Goal: Information Seeking & Learning: Learn about a topic

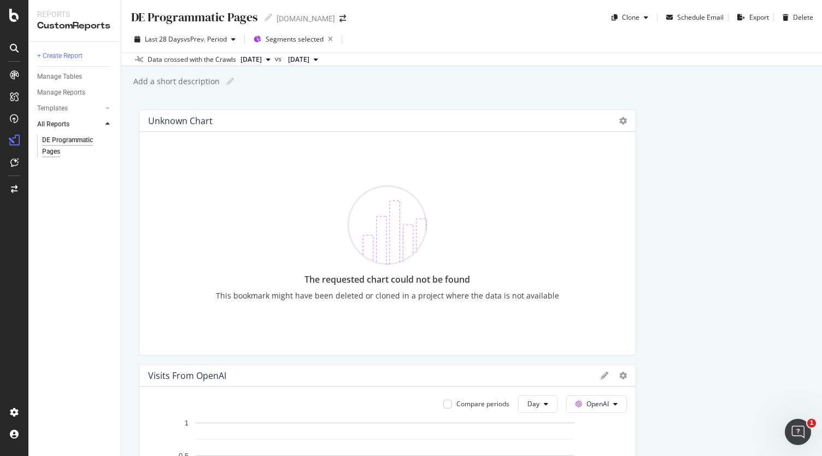
click at [197, 121] on div "Unknown chart" at bounding box center [180, 120] width 64 height 11
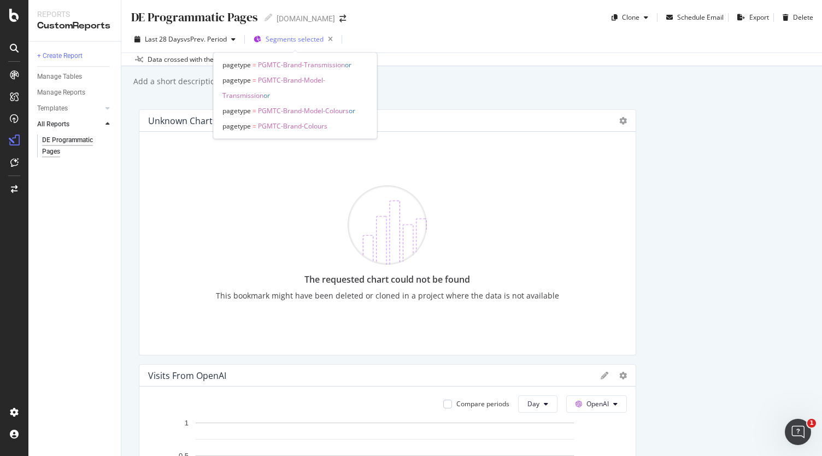
click at [293, 39] on span "Segments selected" at bounding box center [295, 38] width 58 height 9
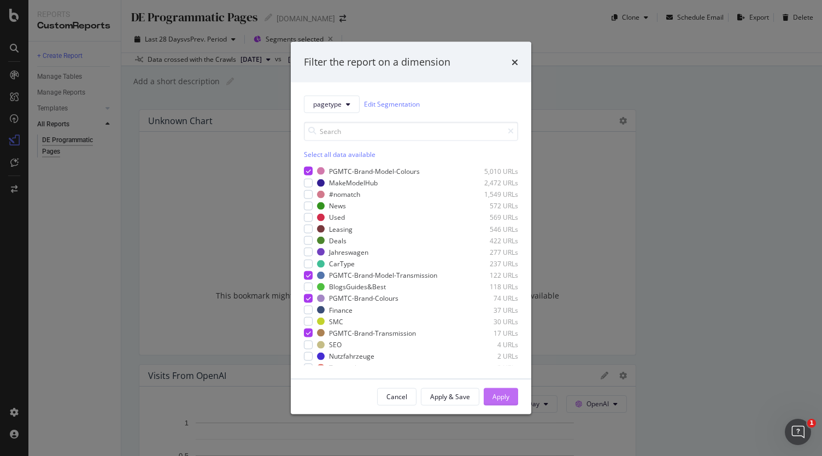
click at [499, 401] on div "Apply" at bounding box center [500, 396] width 17 height 9
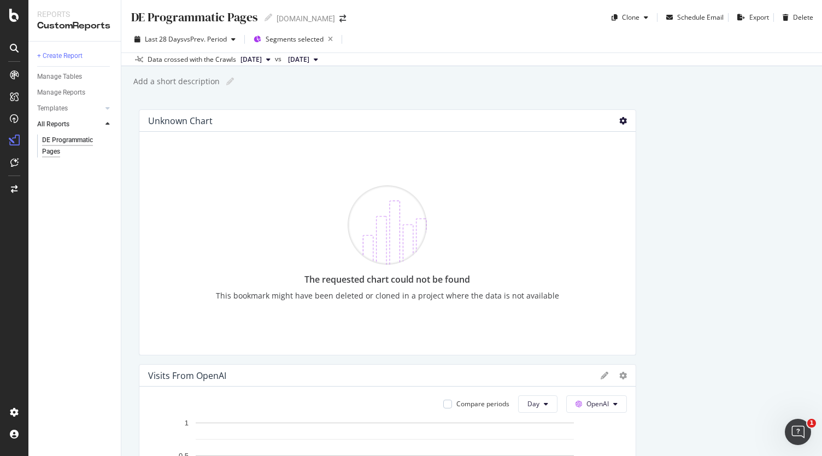
click at [619, 120] on icon at bounding box center [623, 121] width 8 height 8
click at [634, 137] on span at bounding box center [628, 137] width 13 height 13
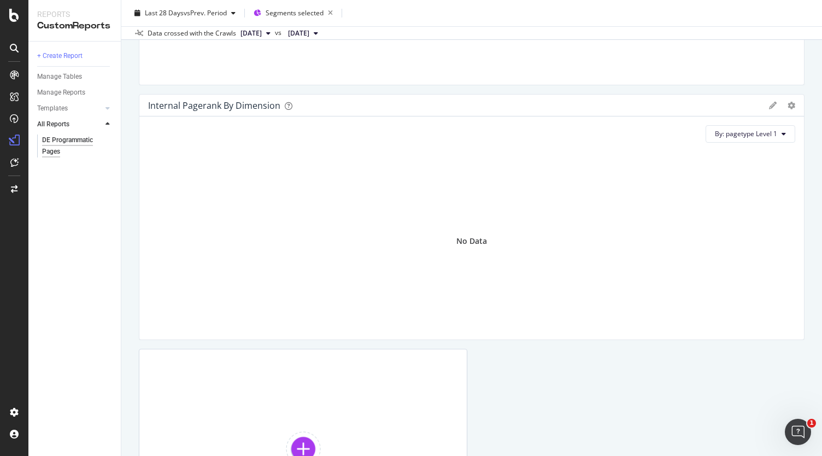
scroll to position [3238, 0]
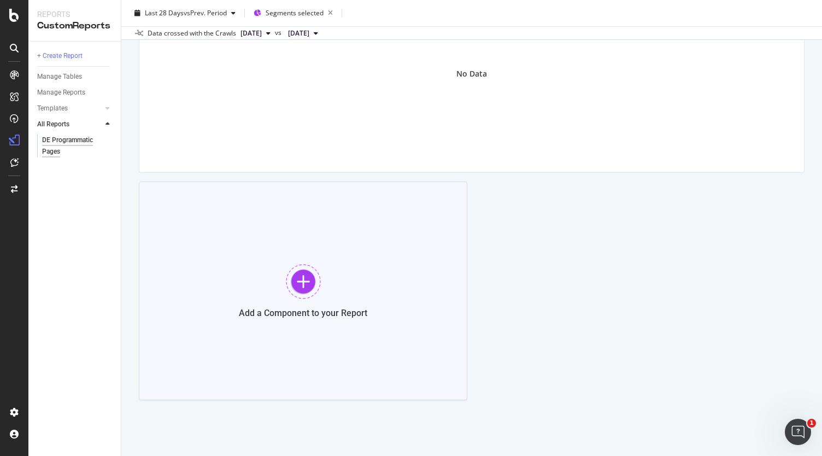
click at [296, 284] on div at bounding box center [303, 281] width 35 height 35
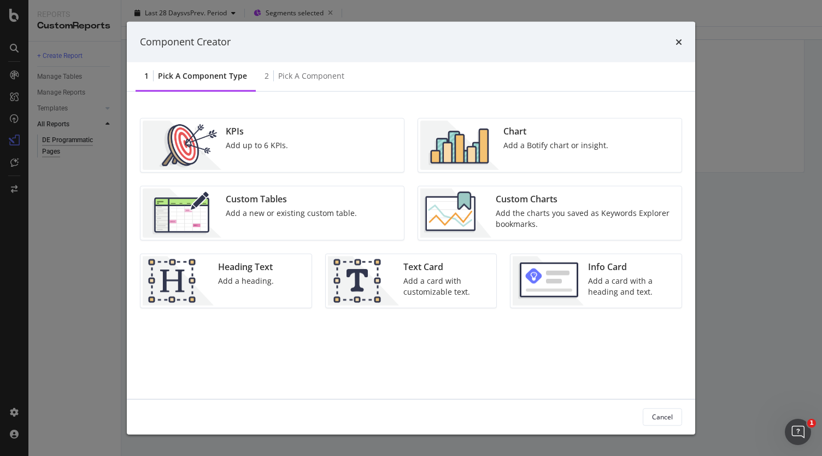
click at [498, 150] on img "modal" at bounding box center [459, 144] width 79 height 49
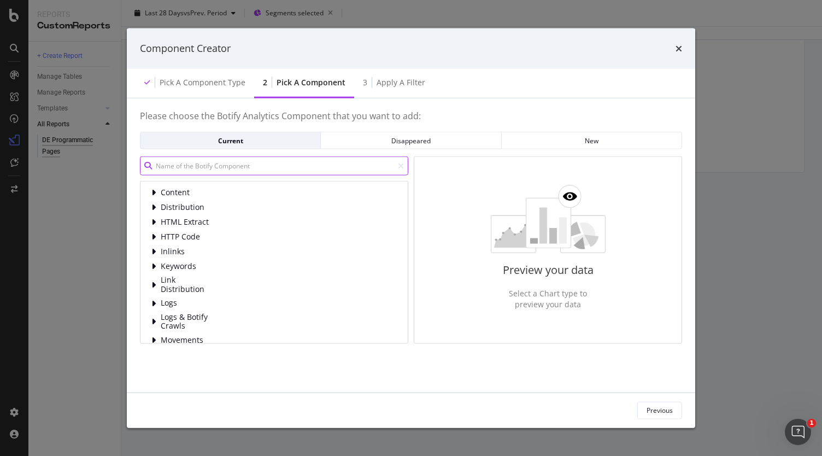
click at [225, 169] on input "modal" at bounding box center [274, 165] width 268 height 19
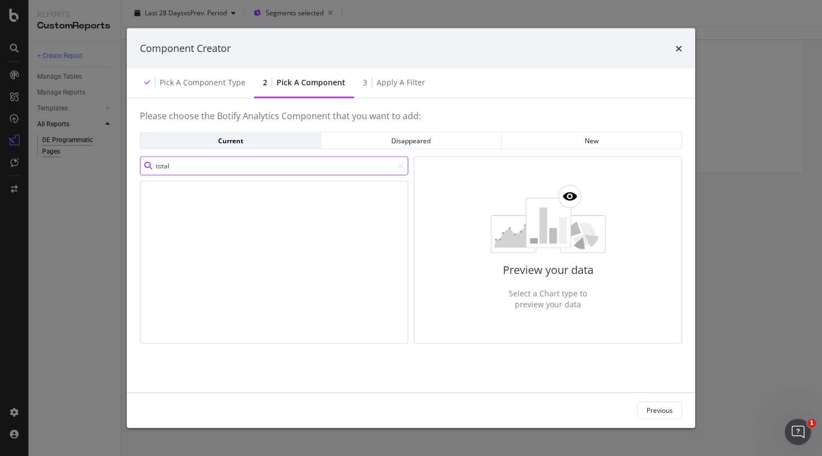
click at [225, 169] on input "total" at bounding box center [274, 165] width 268 height 19
type input "t"
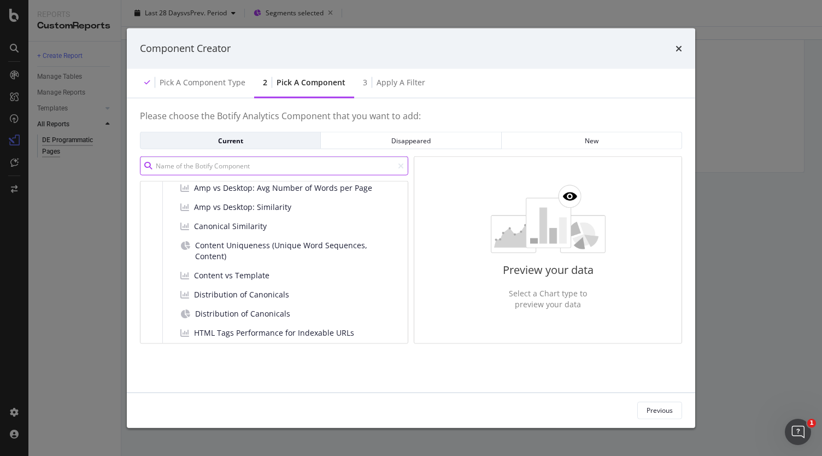
scroll to position [0, 0]
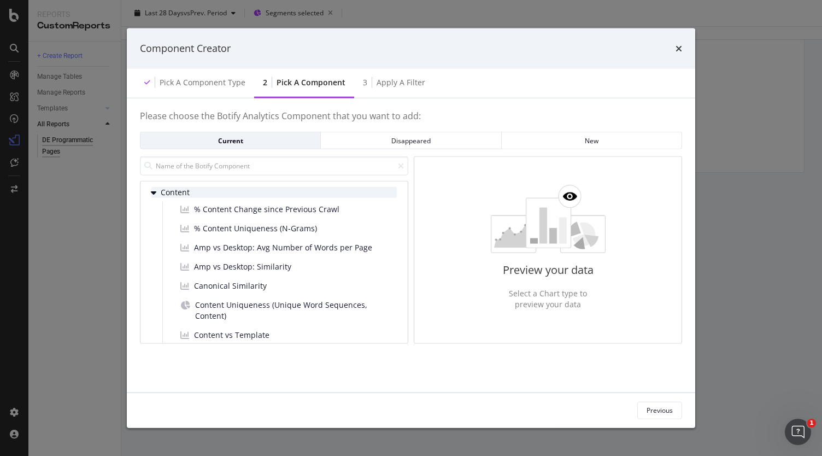
click at [154, 188] on icon "modal" at bounding box center [153, 192] width 5 height 9
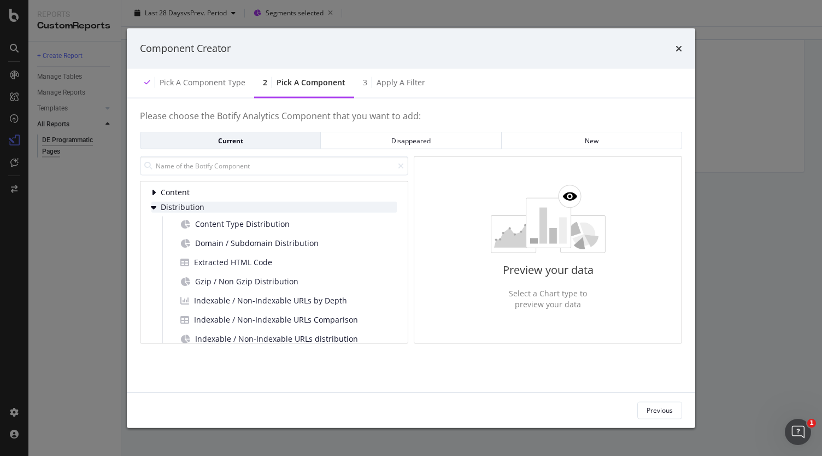
click at [154, 207] on icon "modal" at bounding box center [153, 207] width 5 height 9
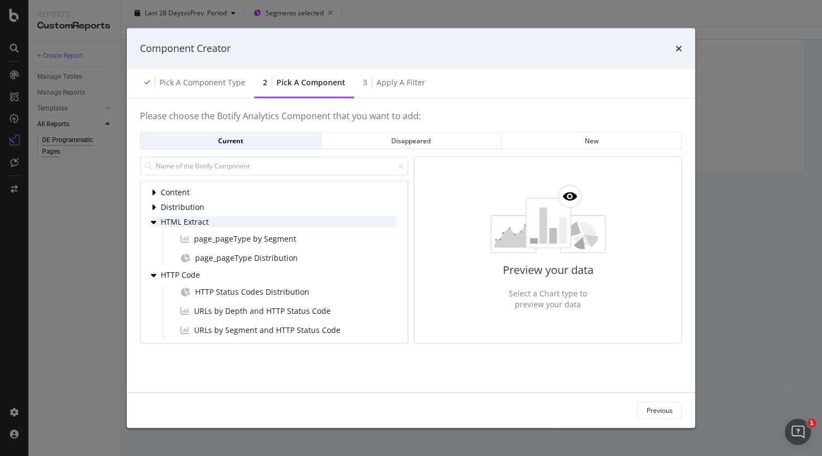
click at [154, 219] on icon "modal" at bounding box center [153, 221] width 5 height 9
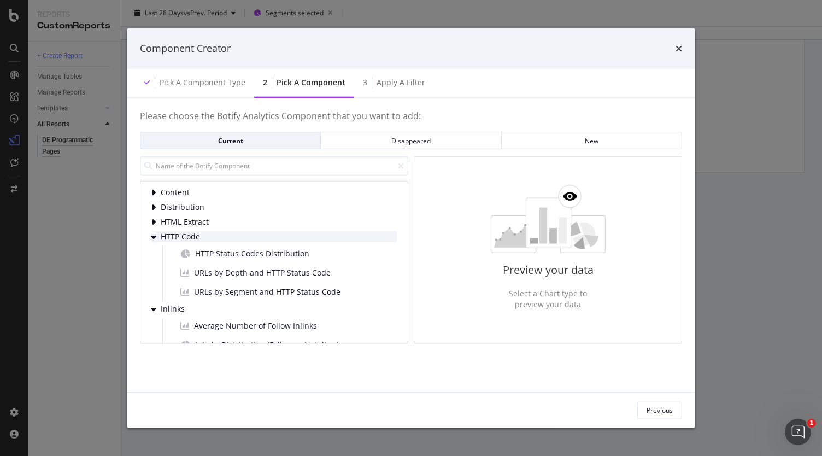
click at [153, 232] on icon "modal" at bounding box center [153, 236] width 5 height 9
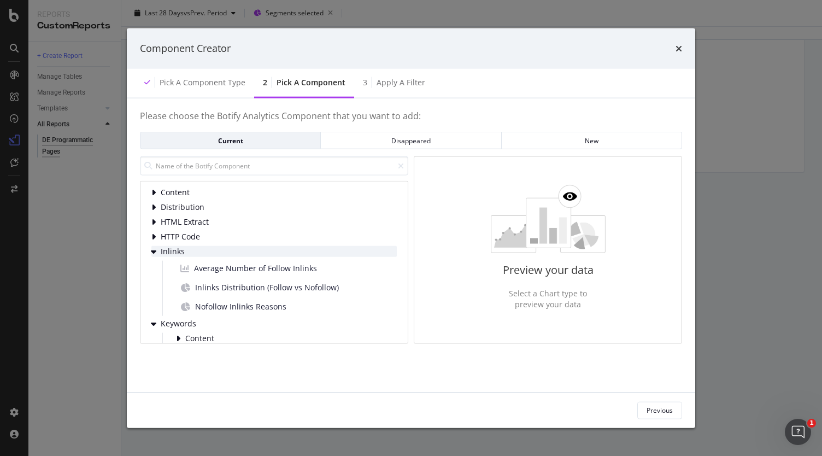
click at [152, 250] on icon "modal" at bounding box center [153, 251] width 5 height 9
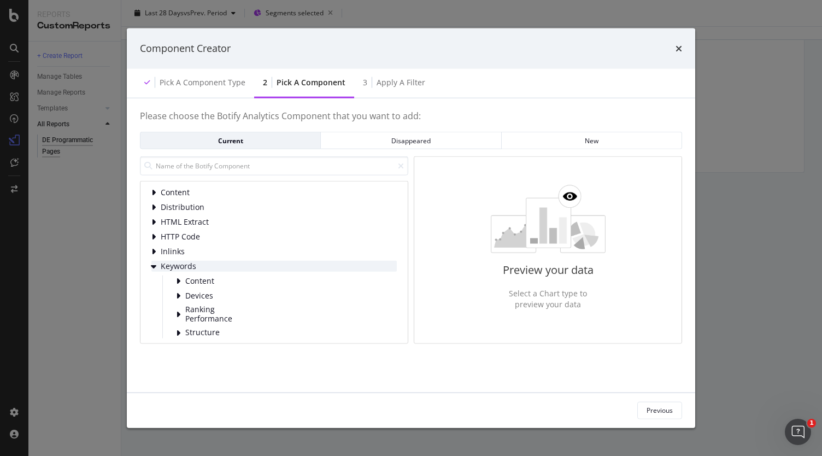
click at [152, 264] on icon "modal" at bounding box center [153, 266] width 5 height 9
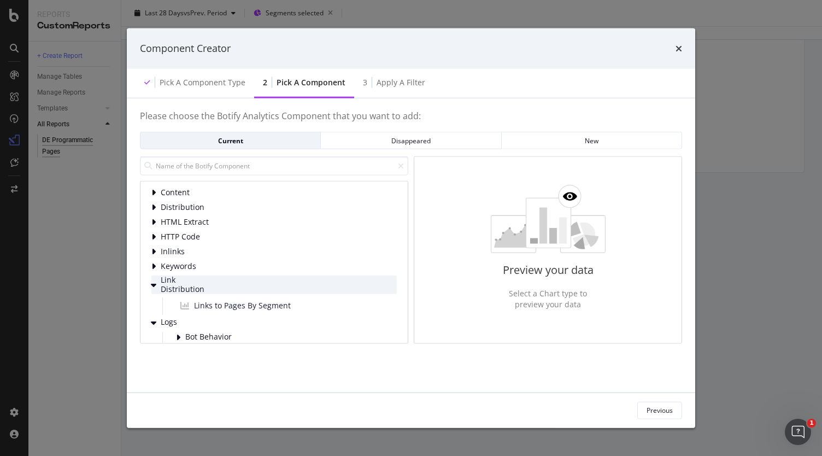
click at [154, 283] on icon "modal" at bounding box center [153, 284] width 5 height 9
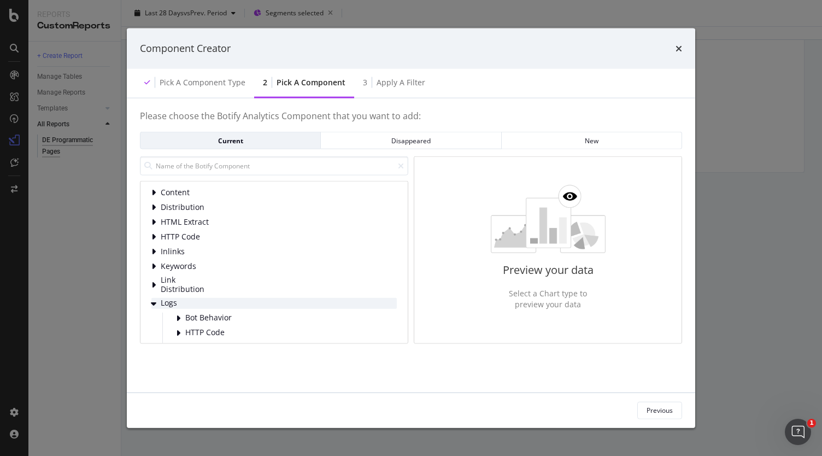
click at [154, 301] on icon "modal" at bounding box center [153, 302] width 5 height 9
click at [154, 301] on icon "modal" at bounding box center [153, 302] width 4 height 9
click at [154, 301] on icon "modal" at bounding box center [153, 302] width 5 height 9
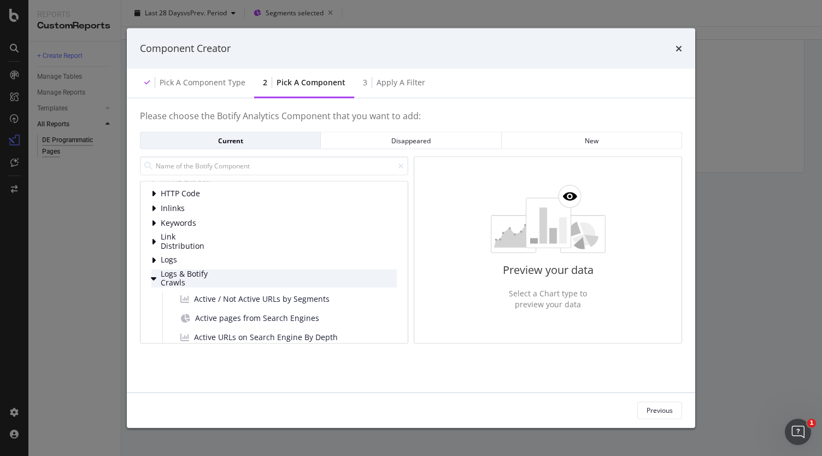
click at [153, 279] on icon "modal" at bounding box center [153, 278] width 5 height 9
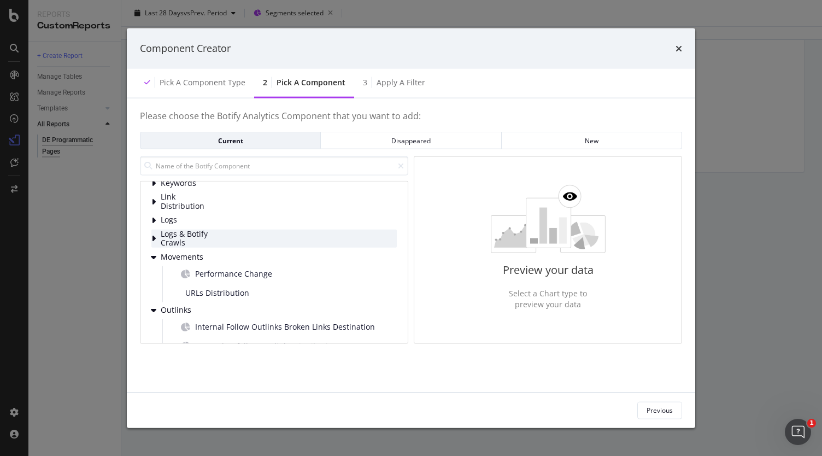
scroll to position [84, 0]
click at [154, 261] on div "Movements Performance Change URLs Distribution" at bounding box center [273, 276] width 245 height 51
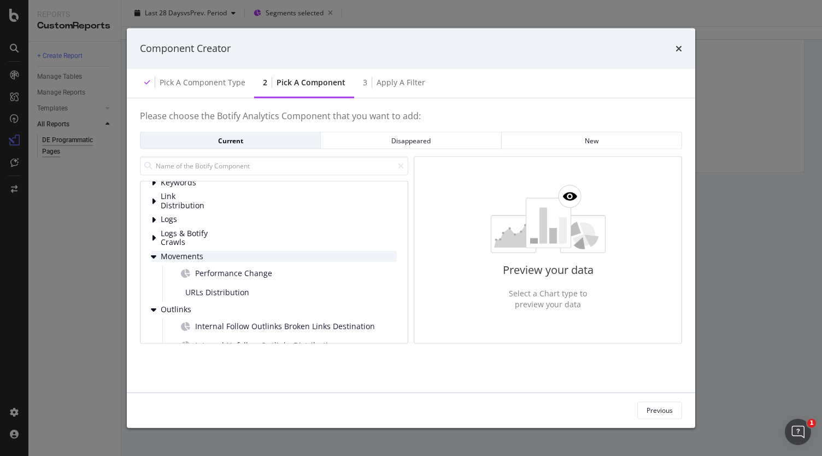
click at [154, 258] on icon "modal" at bounding box center [153, 256] width 5 height 9
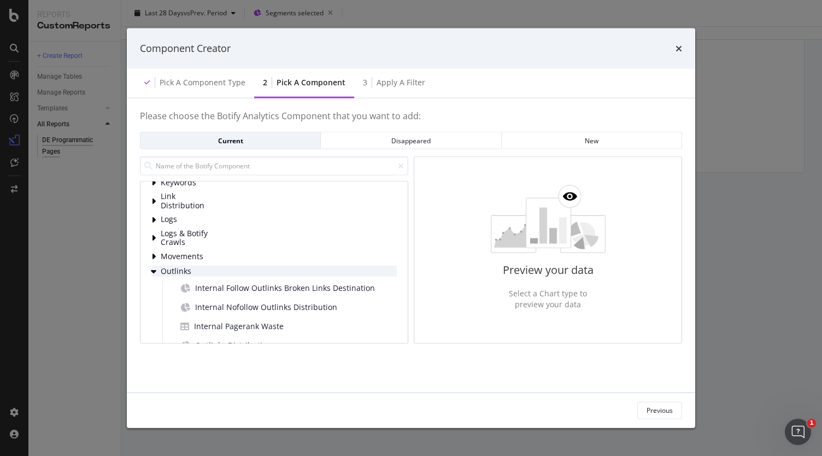
click at [154, 271] on icon "modal" at bounding box center [153, 271] width 5 height 9
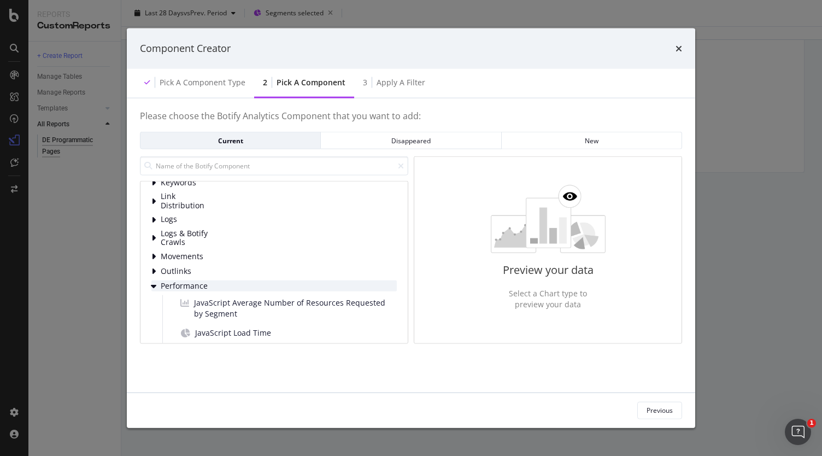
click at [155, 286] on icon "modal" at bounding box center [153, 285] width 5 height 9
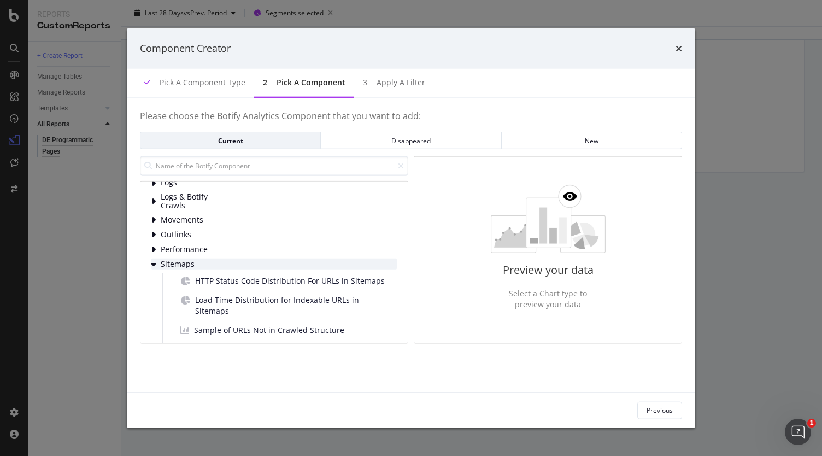
click at [154, 262] on icon "modal" at bounding box center [153, 264] width 5 height 9
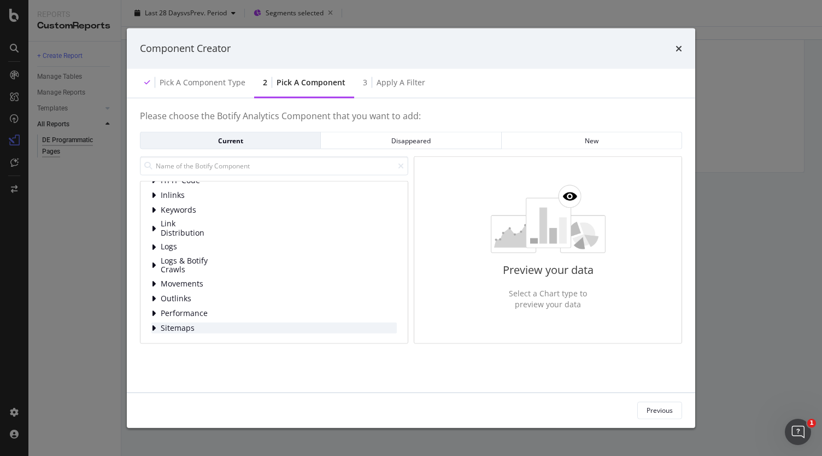
scroll to position [55, 0]
click at [158, 311] on div "Performance" at bounding box center [273, 314] width 245 height 11
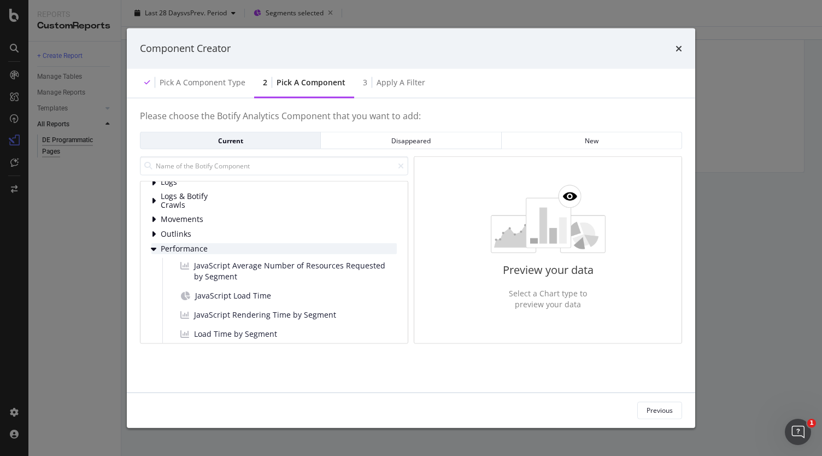
scroll to position [120, 0]
click at [154, 245] on icon "modal" at bounding box center [153, 249] width 5 height 9
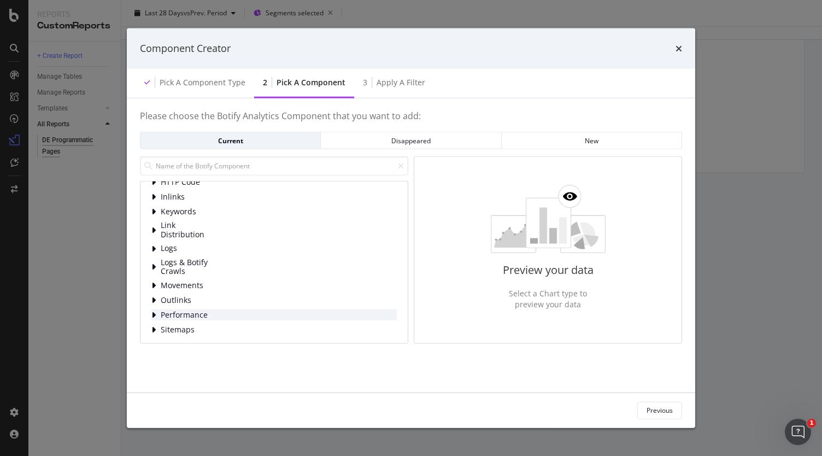
scroll to position [0, 0]
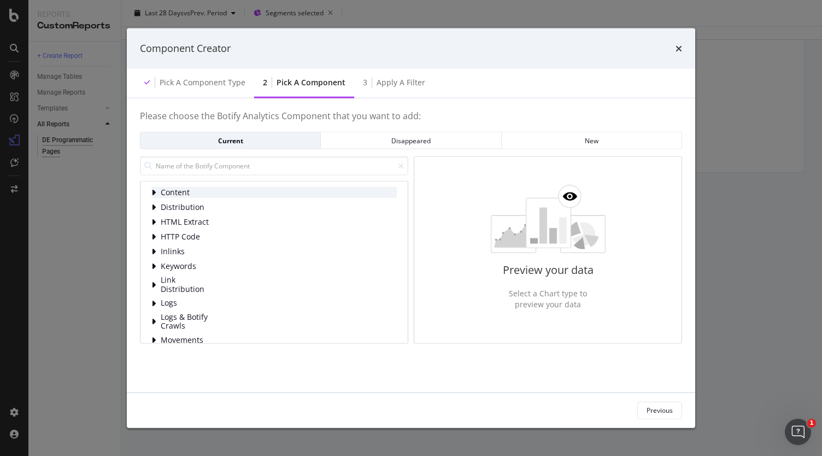
click at [154, 192] on icon "modal" at bounding box center [153, 192] width 4 height 9
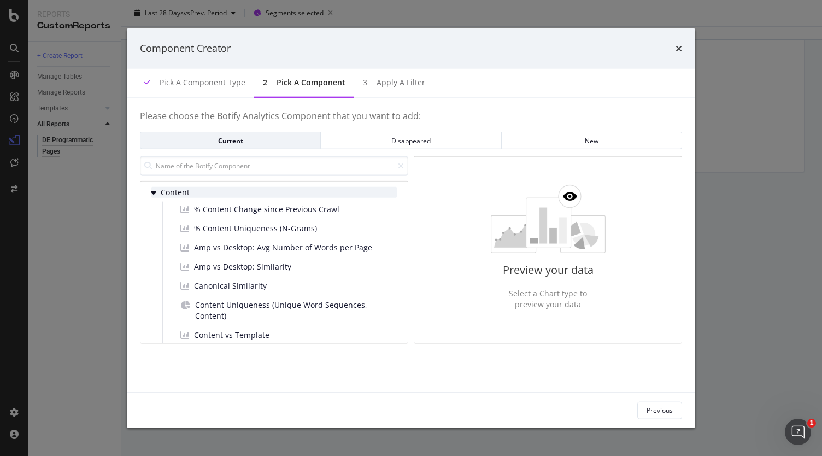
click at [152, 190] on icon "modal" at bounding box center [153, 192] width 5 height 9
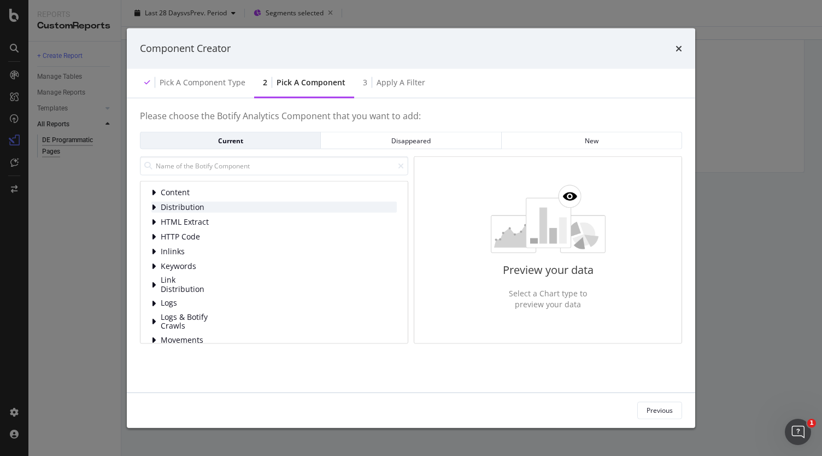
click at [154, 206] on icon "modal" at bounding box center [153, 207] width 4 height 9
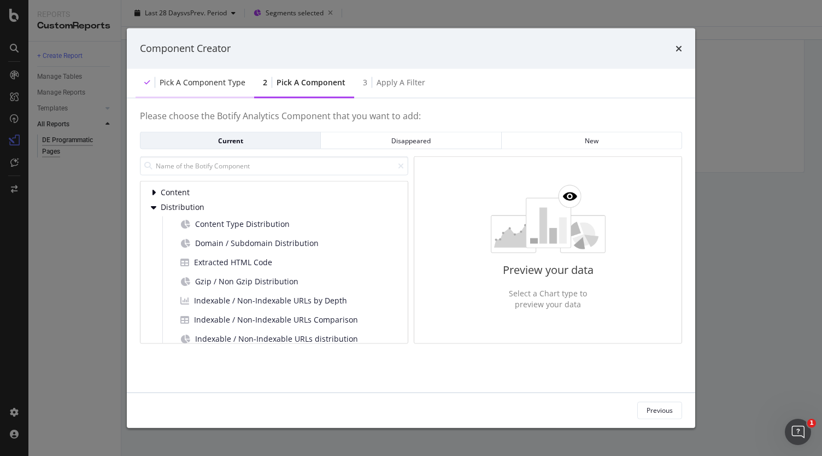
click at [205, 81] on div "Pick a Component type" at bounding box center [203, 82] width 86 height 11
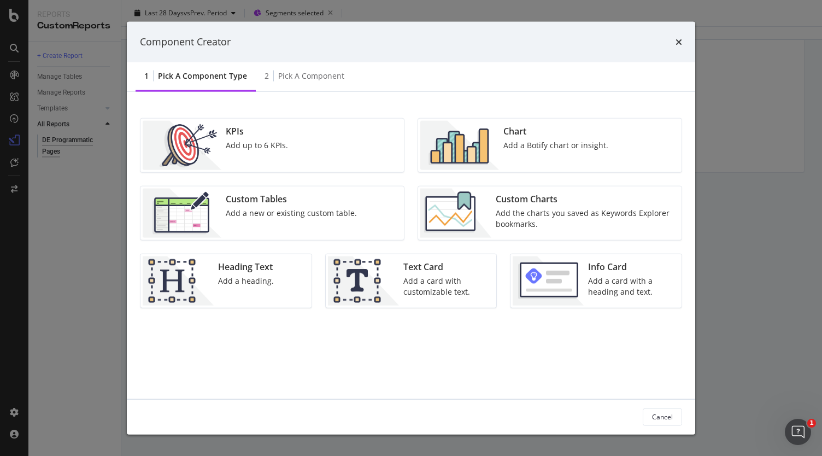
click at [293, 146] on div "KPIs Add up to 6 KPIs." at bounding box center [271, 145] width 263 height 54
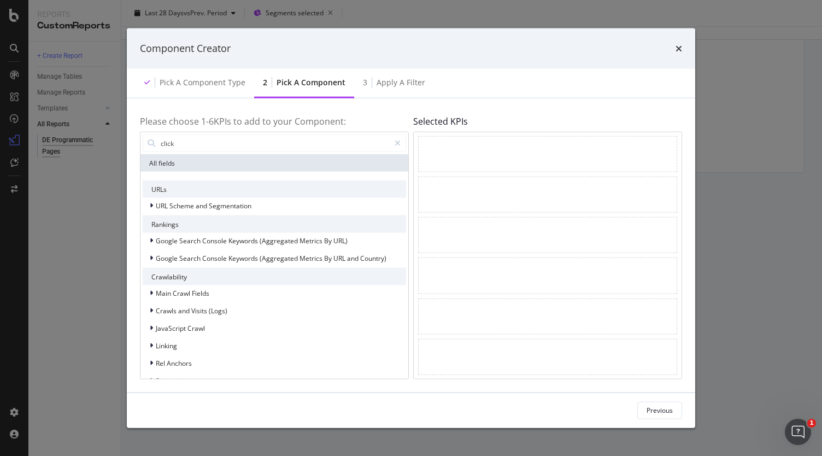
type input "clicks"
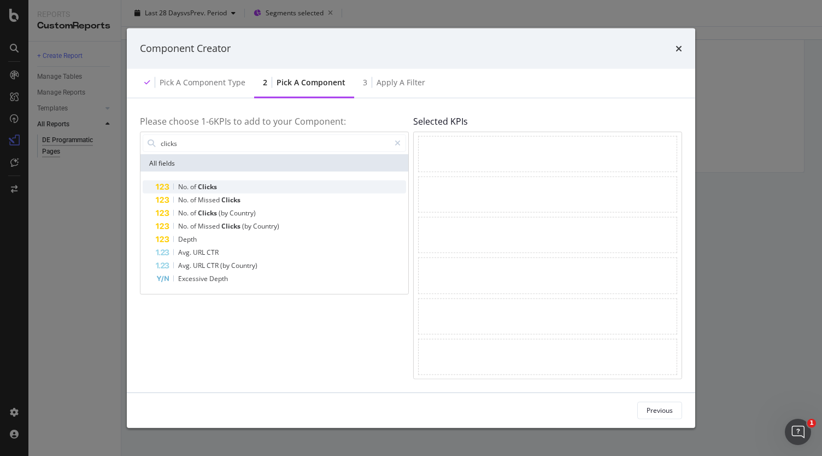
click at [193, 183] on span "of" at bounding box center [194, 186] width 8 height 9
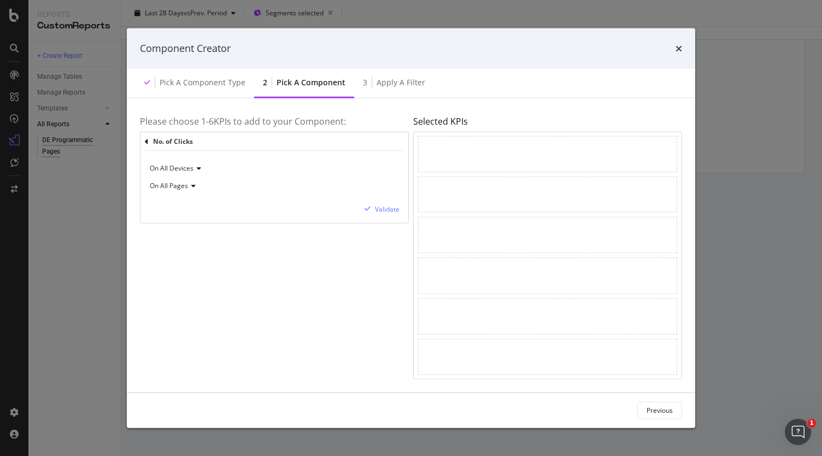
click at [199, 166] on icon "modal" at bounding box center [197, 168] width 8 height 7
click at [193, 184] on icon "modal" at bounding box center [192, 186] width 8 height 7
click at [388, 205] on div "Validate" at bounding box center [387, 208] width 25 height 9
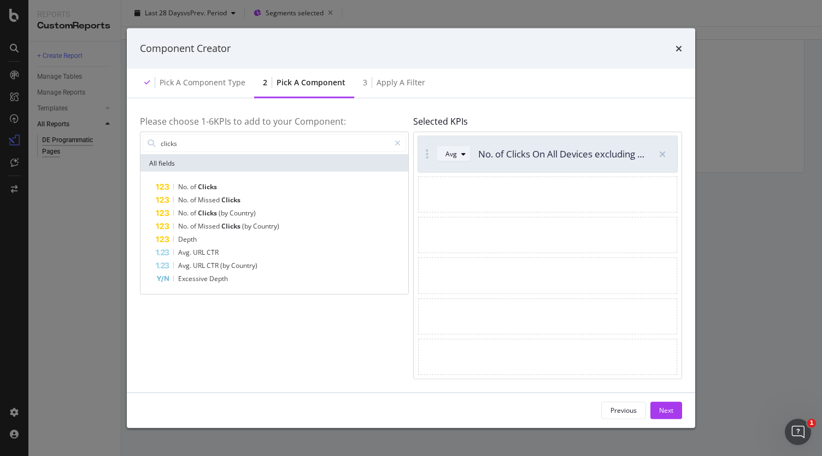
click at [463, 155] on icon "modal" at bounding box center [463, 154] width 4 height 7
drag, startPoint x: 679, startPoint y: 50, endPoint x: 434, endPoint y: 37, distance: 245.1
click at [679, 50] on icon "times" at bounding box center [678, 48] width 7 height 9
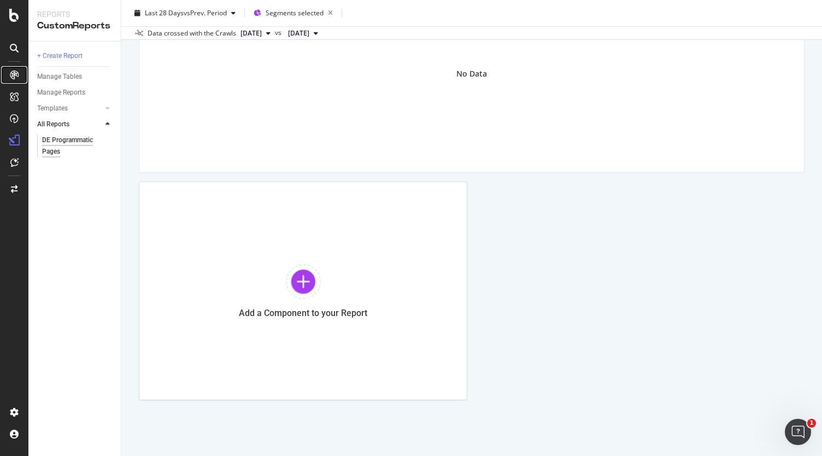
click at [16, 74] on icon at bounding box center [14, 74] width 9 height 9
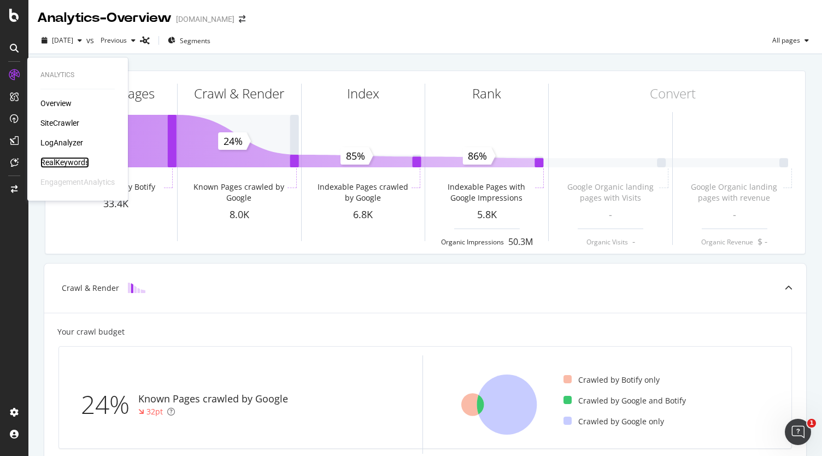
click at [66, 164] on div "RealKeywords" at bounding box center [64, 162] width 49 height 11
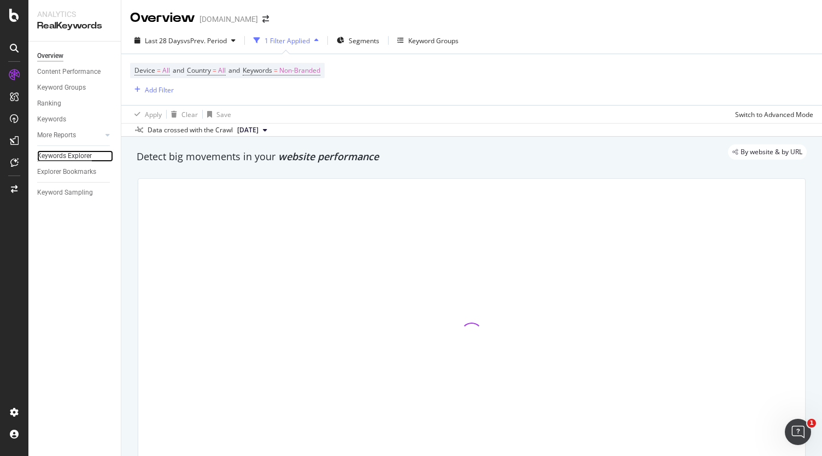
click at [83, 151] on div "Keywords Explorer" at bounding box center [64, 155] width 55 height 11
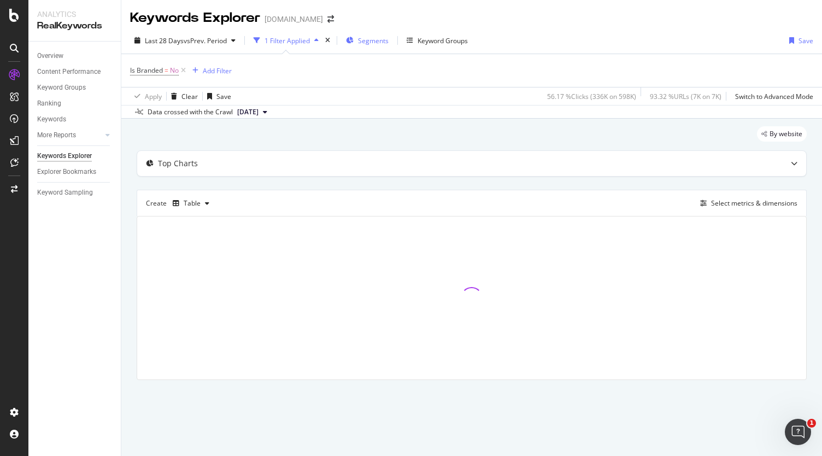
click at [366, 34] on div "Segments" at bounding box center [367, 40] width 43 height 16
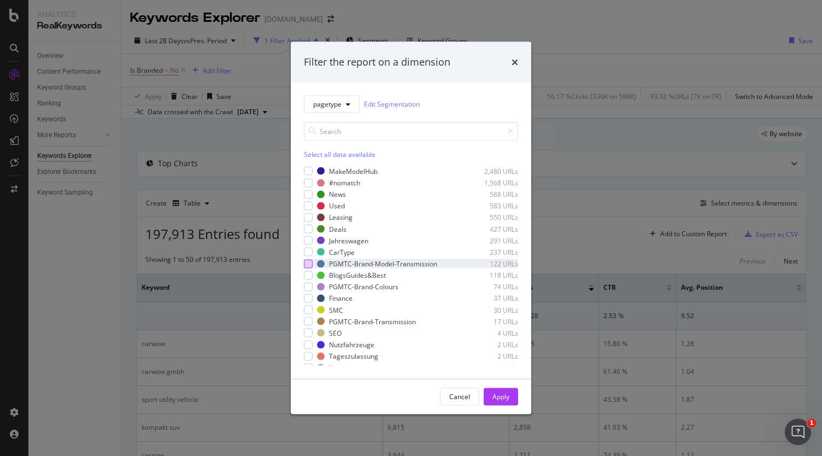
click at [308, 264] on div "modal" at bounding box center [308, 263] width 9 height 9
click at [310, 321] on div "modal" at bounding box center [308, 321] width 9 height 9
click at [581, 131] on div "Filter the report on a dimension pagetype Edit Segmentation Select all data ava…" at bounding box center [411, 228] width 822 height 456
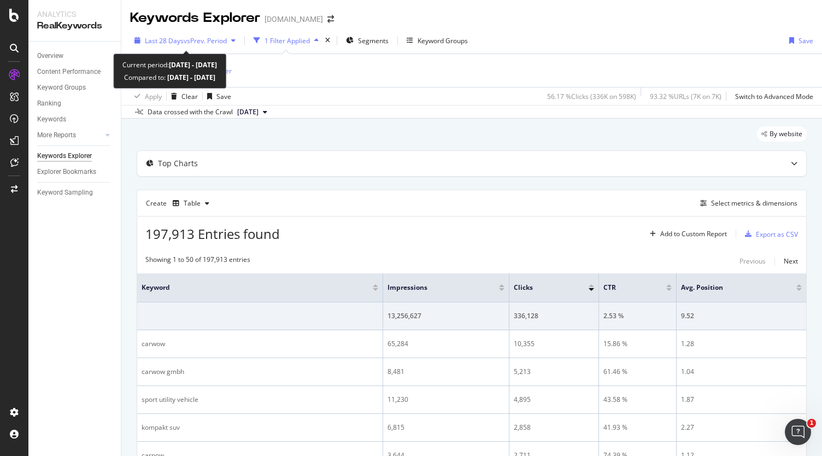
click at [169, 36] on span "Last 28 Days" at bounding box center [164, 40] width 39 height 9
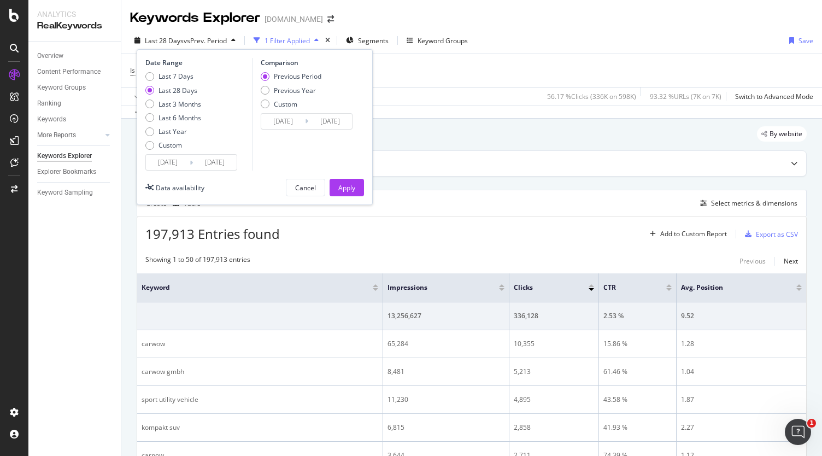
click at [263, 61] on div "Comparison" at bounding box center [308, 62] width 95 height 9
click at [151, 87] on div "Last 28 Days" at bounding box center [149, 90] width 9 height 9
click at [346, 184] on div "Apply" at bounding box center [346, 187] width 17 height 9
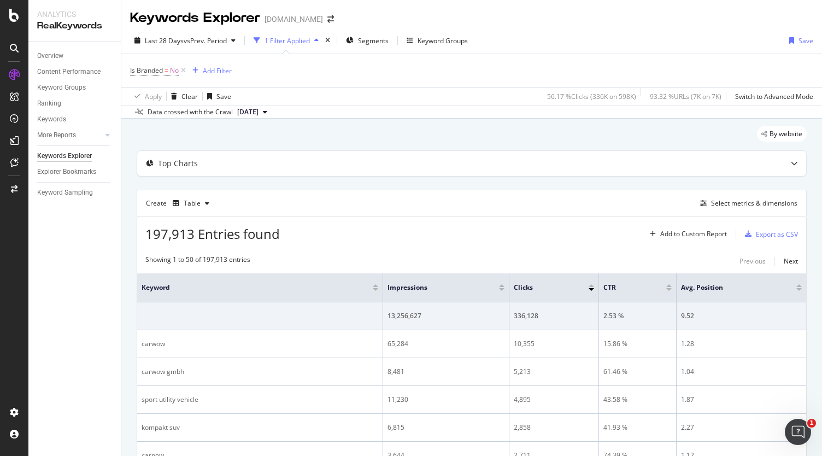
click at [295, 41] on div "1 Filter Applied" at bounding box center [286, 40] width 45 height 9
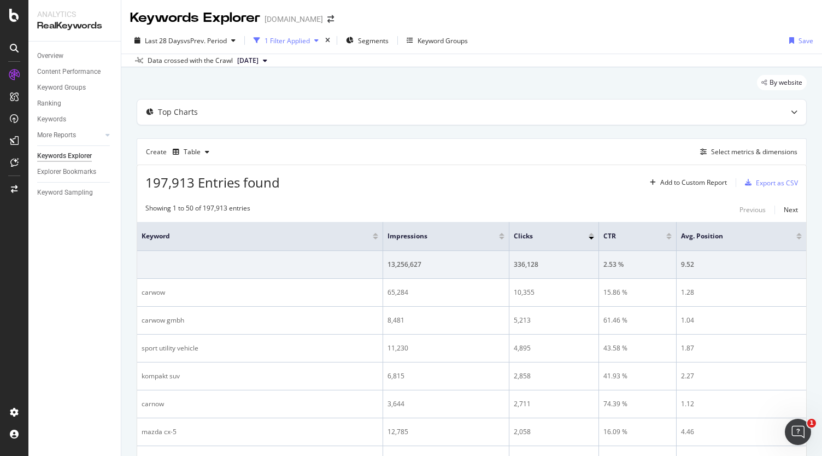
click at [295, 41] on div "1 Filter Applied" at bounding box center [286, 40] width 45 height 9
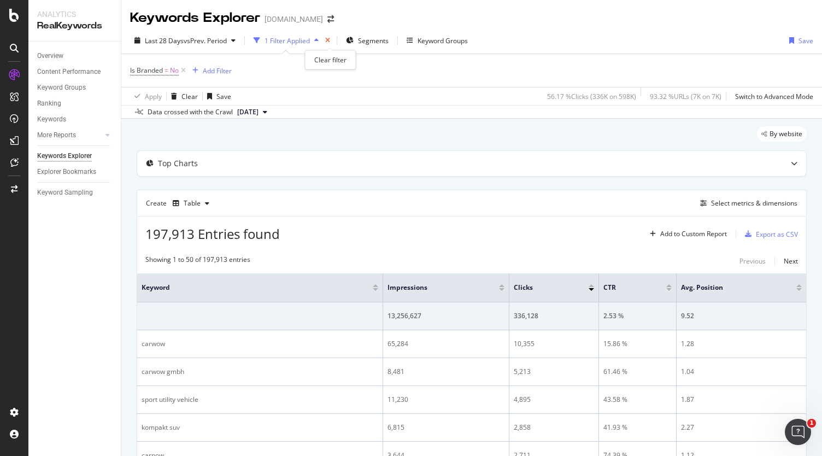
click at [330, 40] on icon "times" at bounding box center [327, 40] width 5 height 7
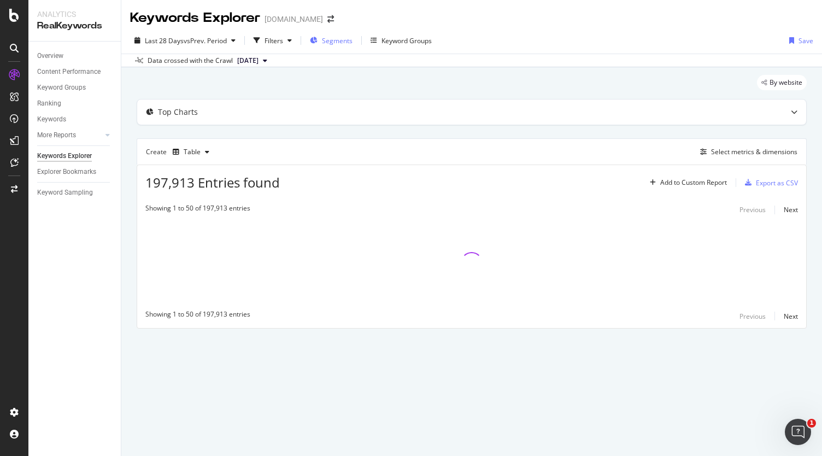
click at [333, 36] on span "Segments" at bounding box center [337, 40] width 31 height 9
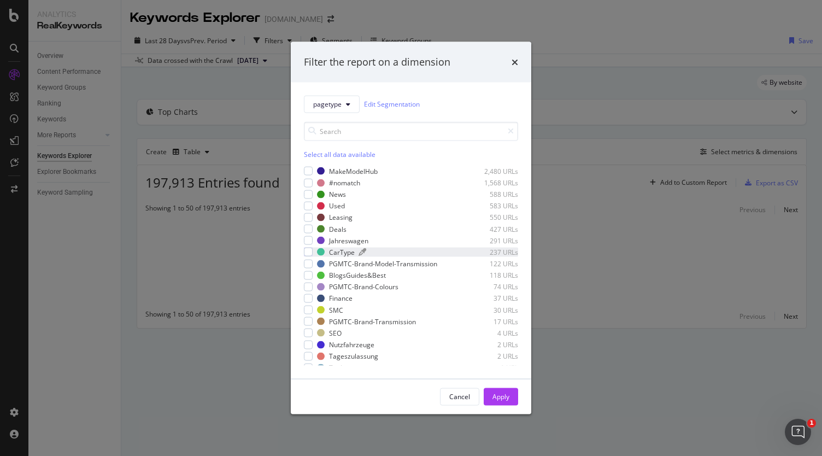
scroll to position [7, 0]
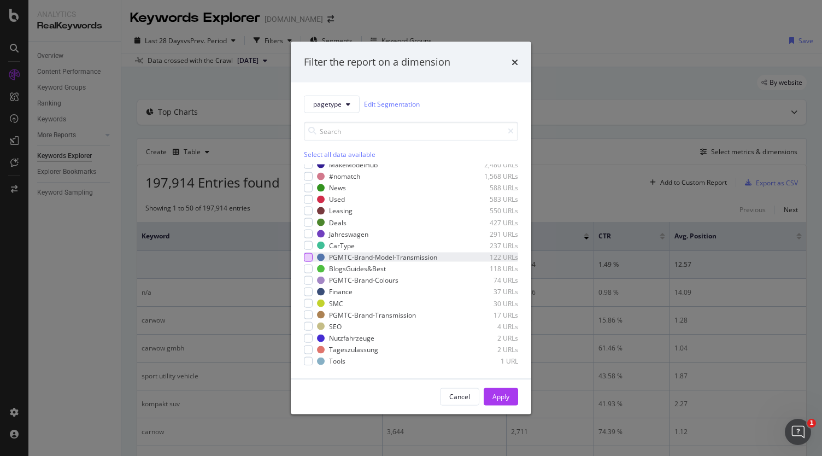
click at [308, 255] on div "modal" at bounding box center [308, 256] width 9 height 9
click at [308, 281] on div "modal" at bounding box center [308, 279] width 9 height 9
click at [307, 316] on div "modal" at bounding box center [308, 314] width 9 height 9
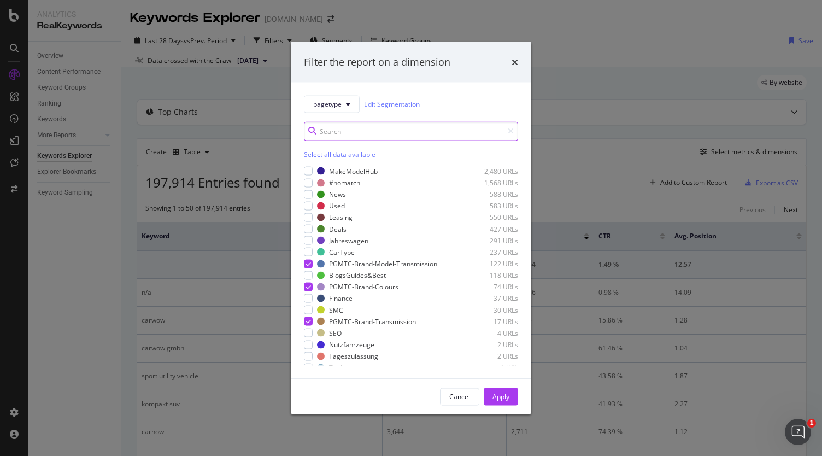
click at [343, 130] on input "modal" at bounding box center [411, 130] width 214 height 19
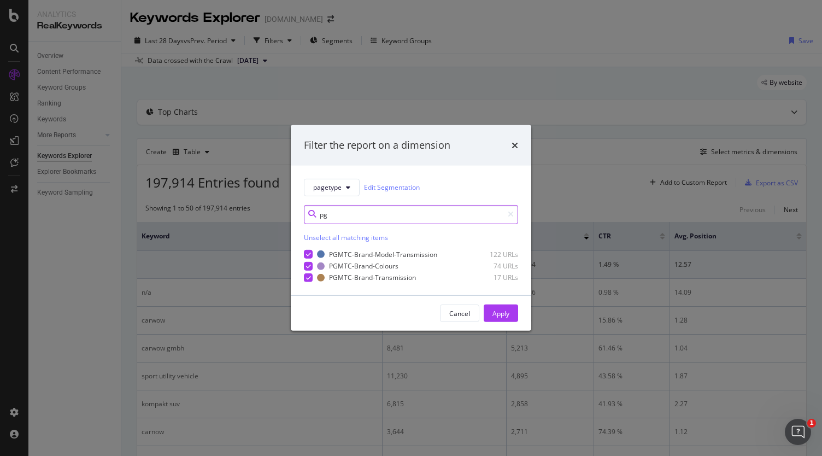
type input "p"
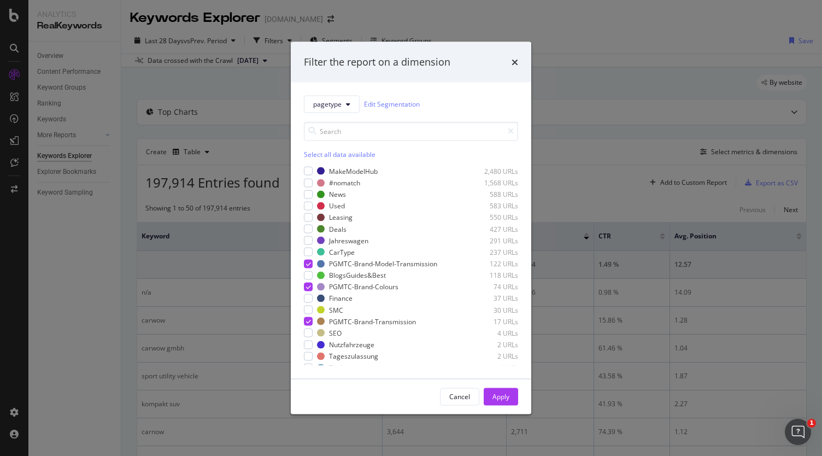
click at [228, 85] on div "Filter the report on a dimension pagetype Edit Segmentation Select all data ava…" at bounding box center [411, 228] width 822 height 456
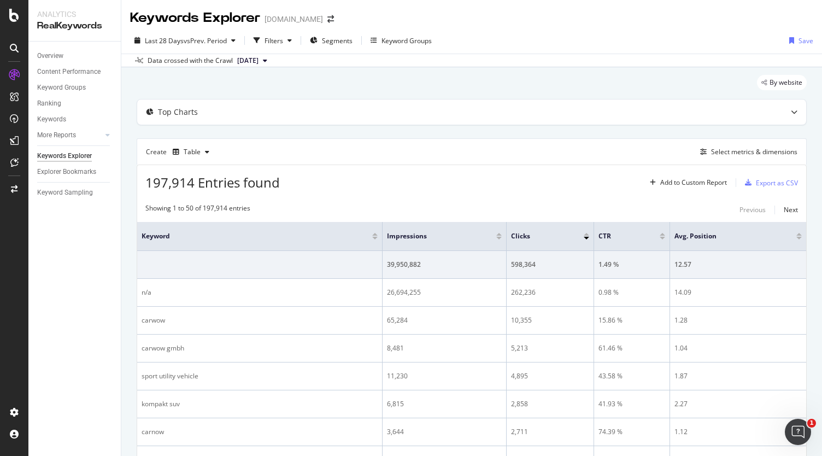
click at [267, 61] on icon at bounding box center [265, 60] width 4 height 7
click at [378, 101] on div "Top Charts" at bounding box center [471, 111] width 669 height 25
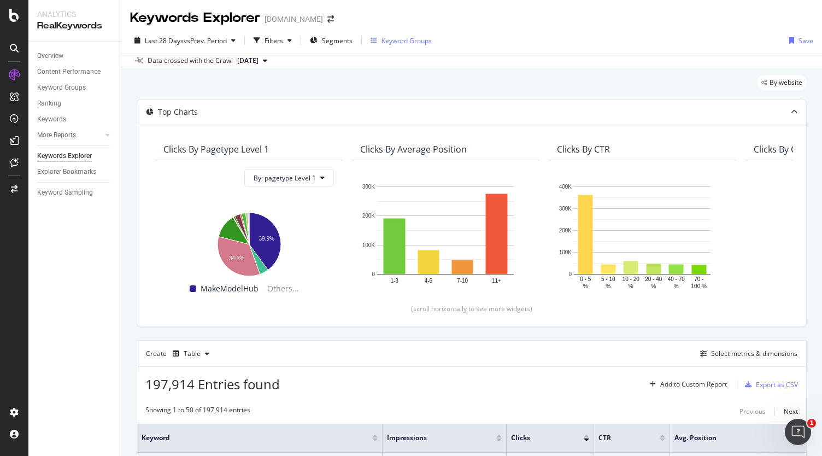
click at [382, 36] on div "Keyword Groups" at bounding box center [406, 40] width 50 height 9
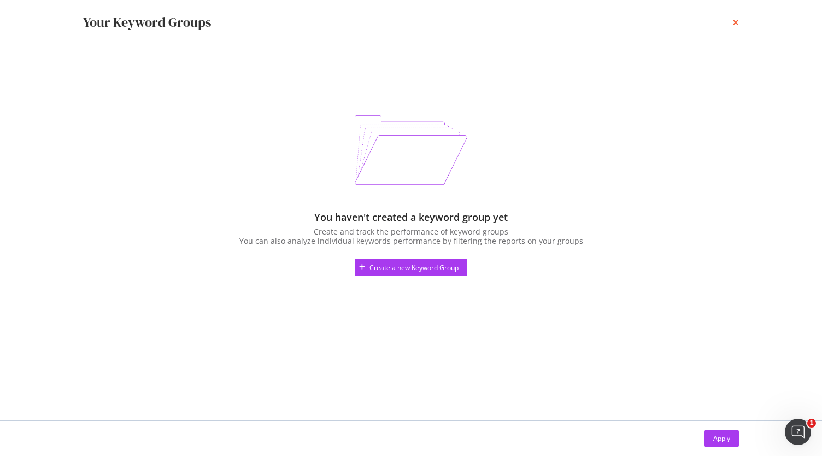
click at [736, 18] on icon "times" at bounding box center [735, 22] width 7 height 9
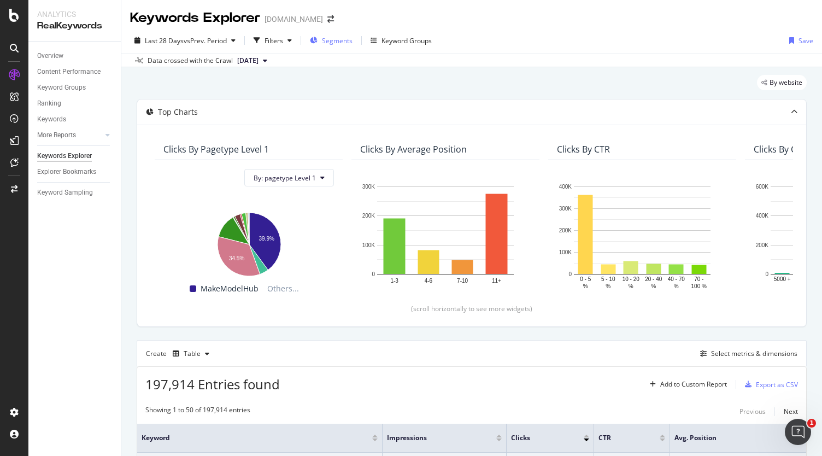
click at [327, 44] on span "Segments" at bounding box center [337, 40] width 31 height 9
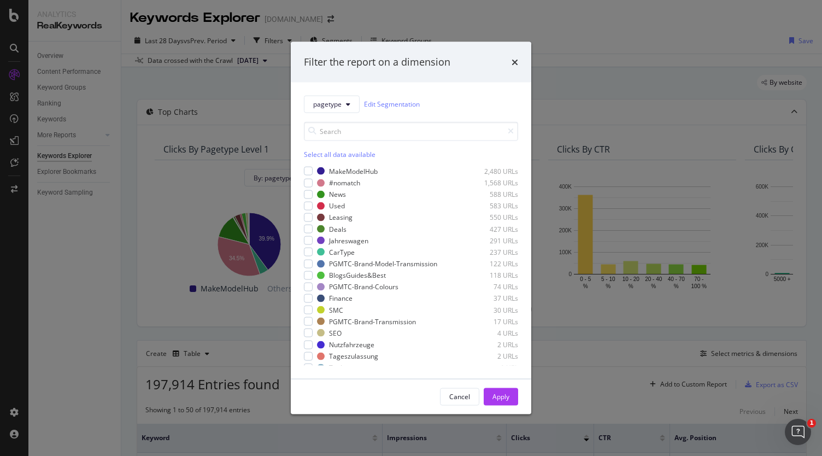
click at [551, 23] on div "Filter the report on a dimension pagetype Edit Segmentation Select all data ava…" at bounding box center [411, 228] width 822 height 456
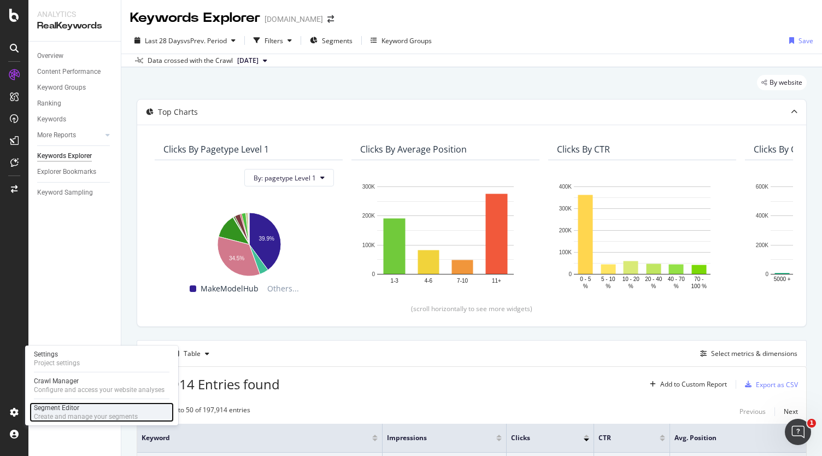
click at [62, 410] on div "Segment Editor" at bounding box center [86, 407] width 104 height 9
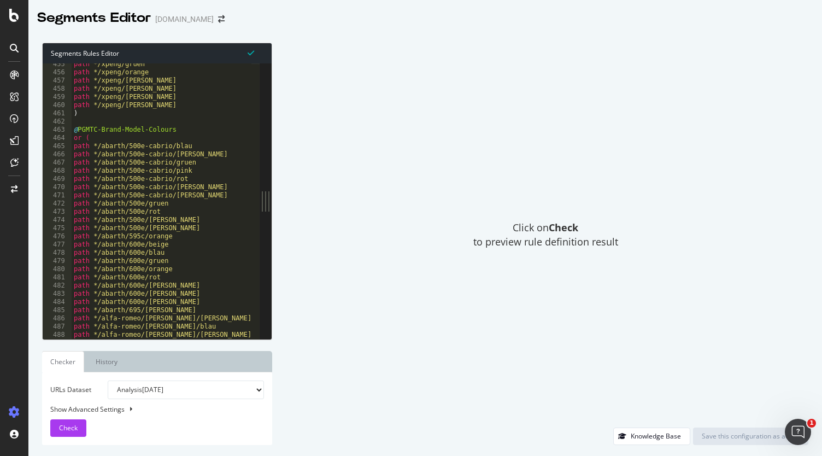
scroll to position [785, 0]
click at [69, 424] on span "Check" at bounding box center [68, 427] width 19 height 9
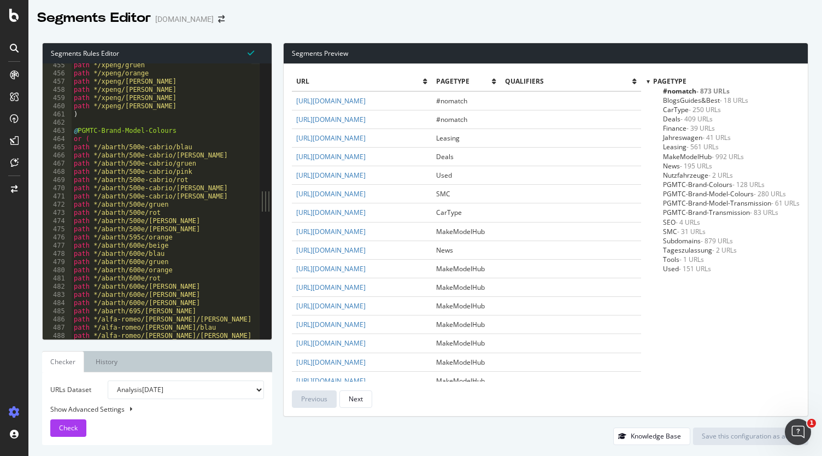
click at [742, 193] on span "PGMTC-Brand-Model-Colours - 280 URLs" at bounding box center [724, 193] width 123 height 9
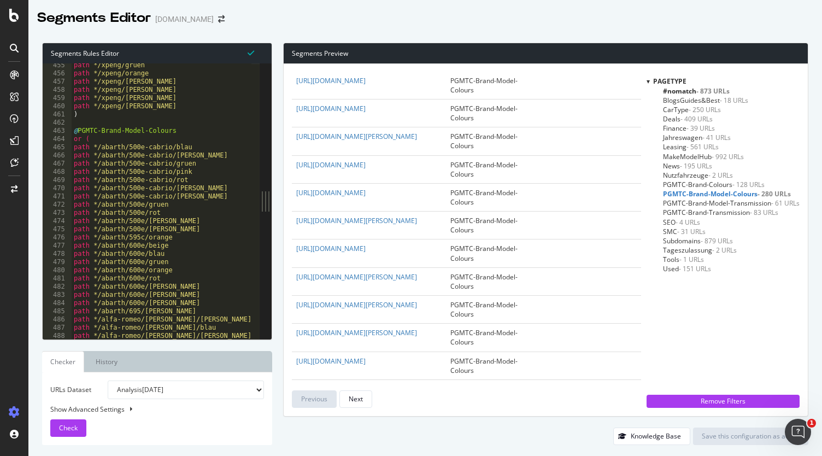
scroll to position [0, 0]
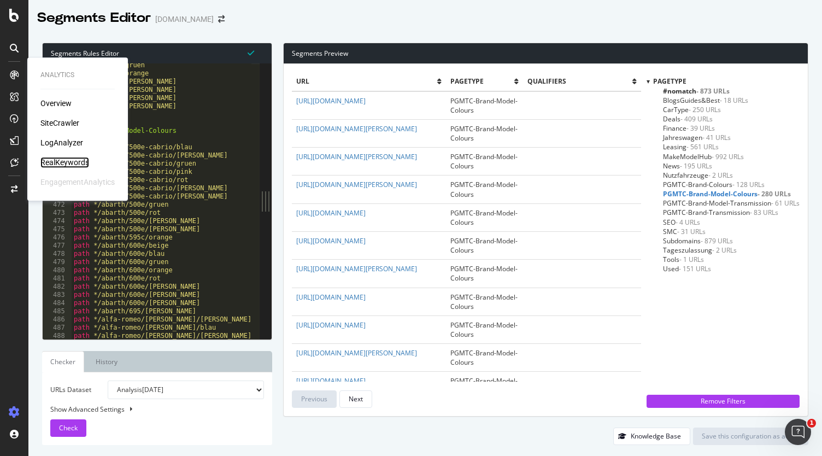
click at [54, 160] on div "RealKeywords" at bounding box center [64, 162] width 49 height 11
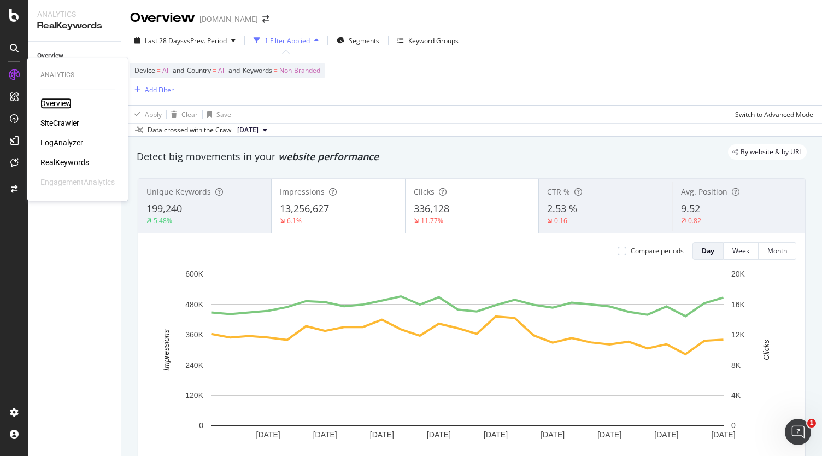
click at [58, 102] on div "Overview" at bounding box center [55, 103] width 31 height 11
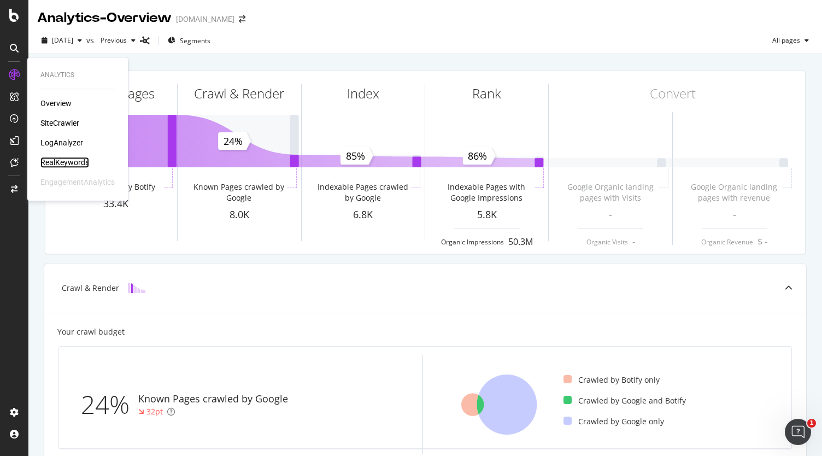
click at [57, 158] on div "RealKeywords" at bounding box center [64, 162] width 49 height 11
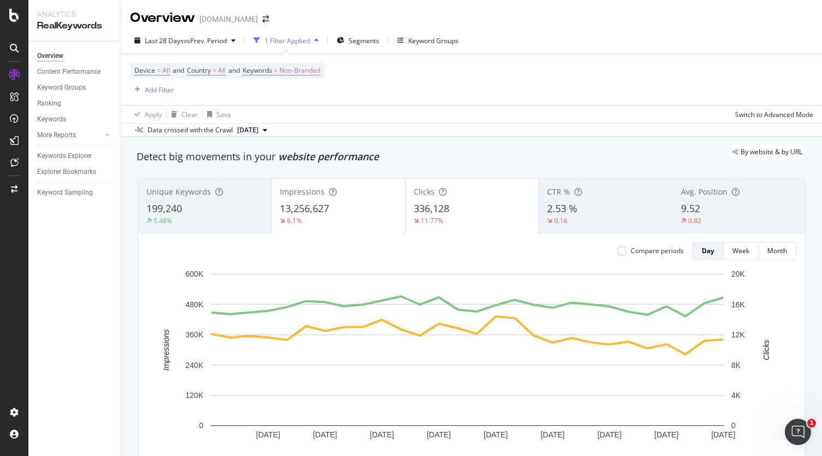
click at [452, 198] on div "Clicks 336,128 11.77%" at bounding box center [471, 205] width 133 height 49
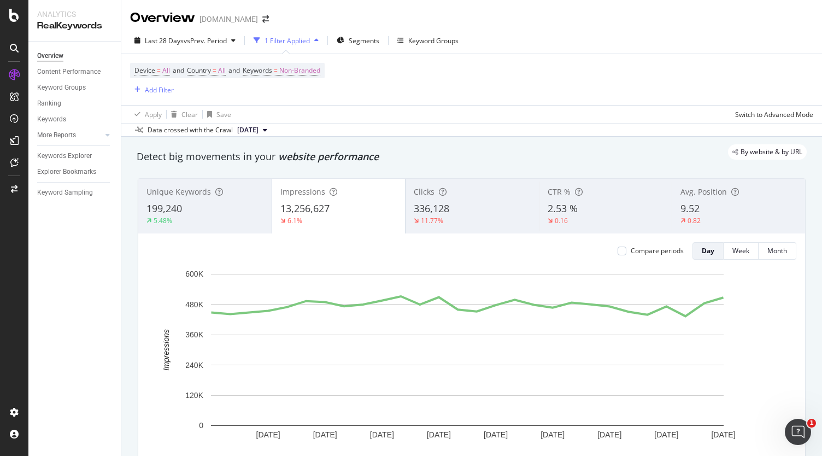
click at [338, 197] on div "Impressions 13,256,627 6.1%" at bounding box center [338, 205] width 133 height 49
click at [443, 203] on span "336,128" at bounding box center [432, 208] width 36 height 13
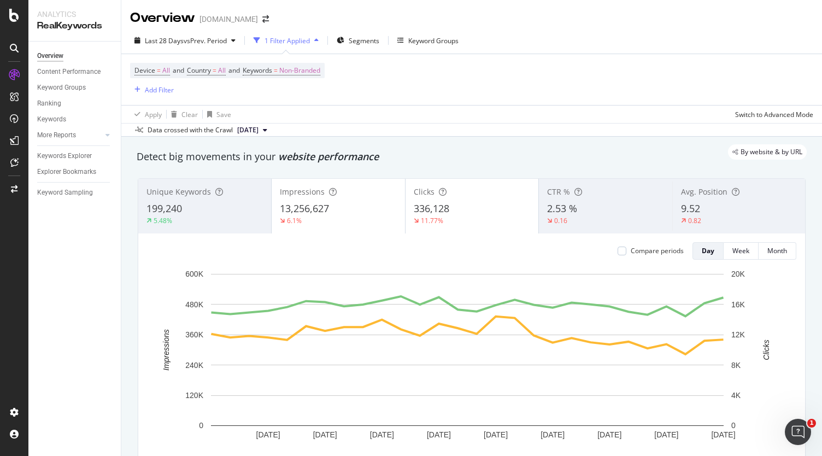
click at [342, 211] on div "13,256,627" at bounding box center [338, 209] width 116 height 14
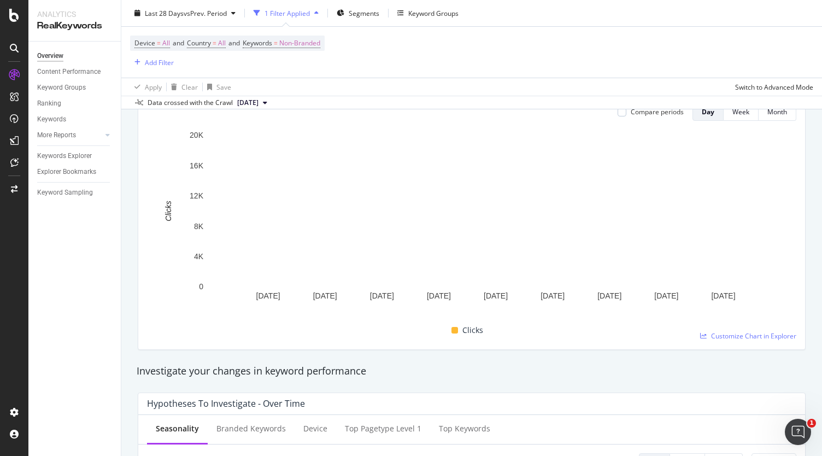
scroll to position [141, 0]
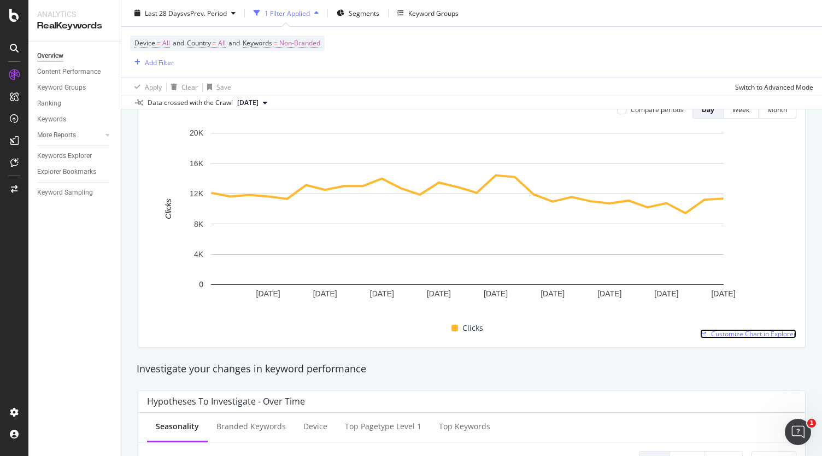
click at [740, 333] on span "Customize Chart in Explorer" at bounding box center [753, 333] width 85 height 9
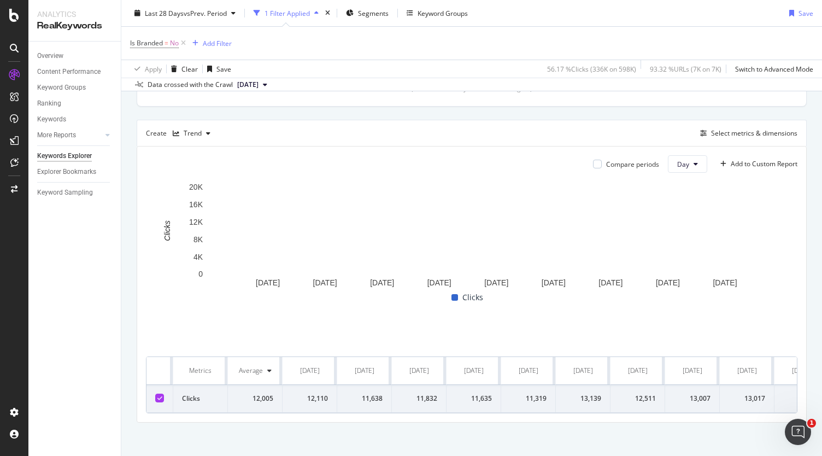
scroll to position [275, 0]
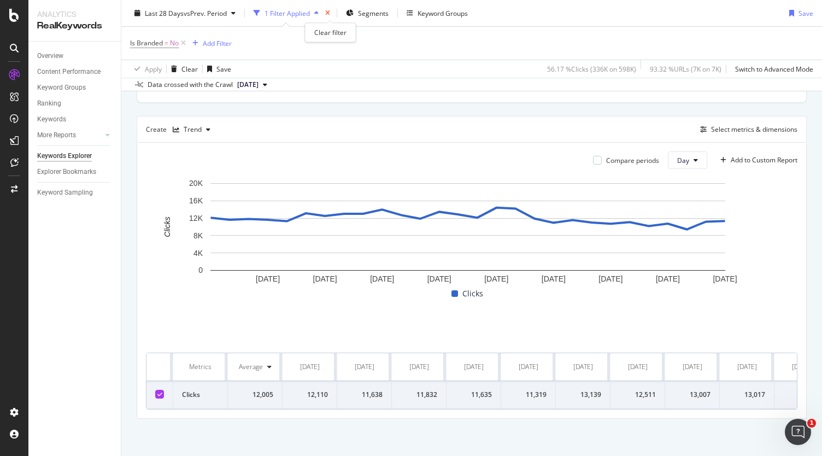
click at [328, 14] on icon "times" at bounding box center [327, 13] width 5 height 7
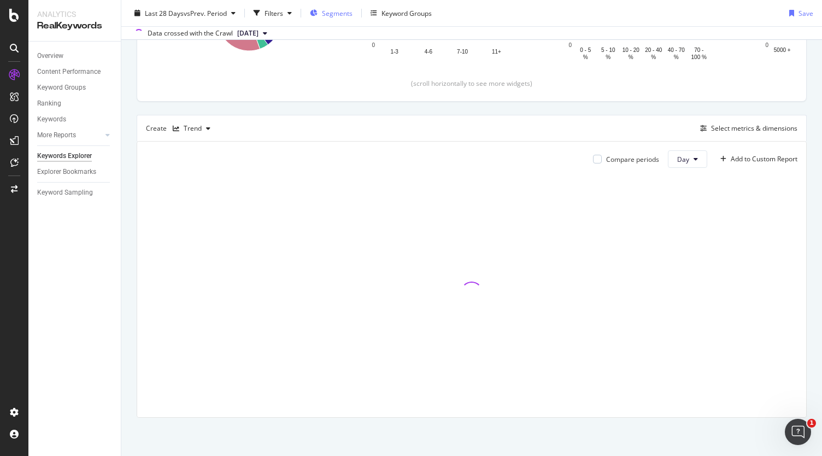
scroll to position [224, 0]
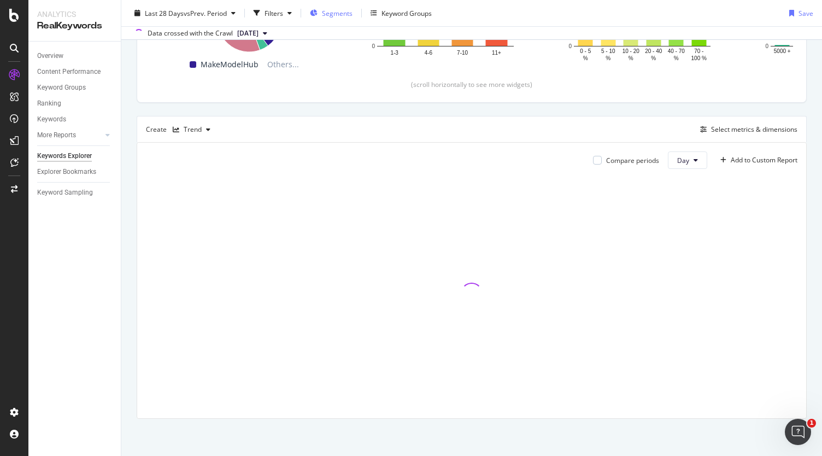
click at [328, 16] on span "Segments" at bounding box center [337, 12] width 31 height 9
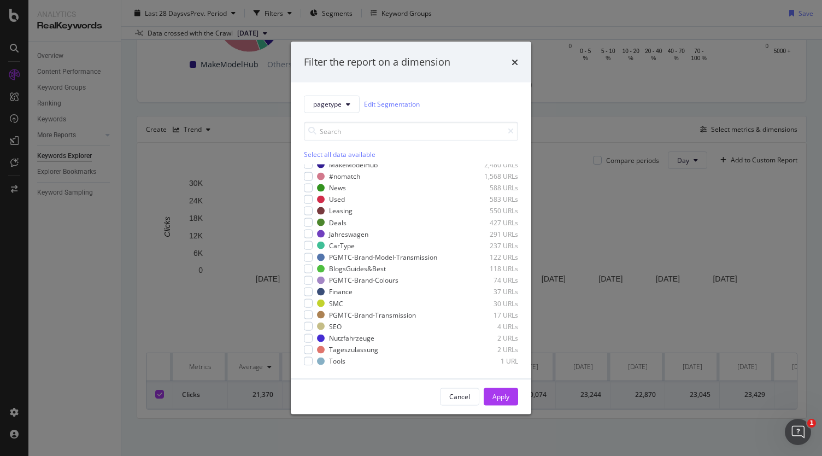
scroll to position [0, 0]
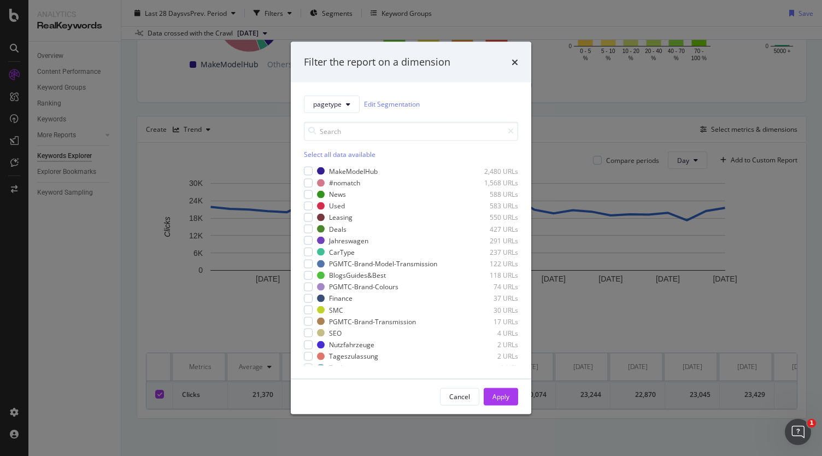
click at [575, 92] on div "Filter the report on a dimension pagetype Edit Segmentation Select all data ava…" at bounding box center [411, 228] width 822 height 456
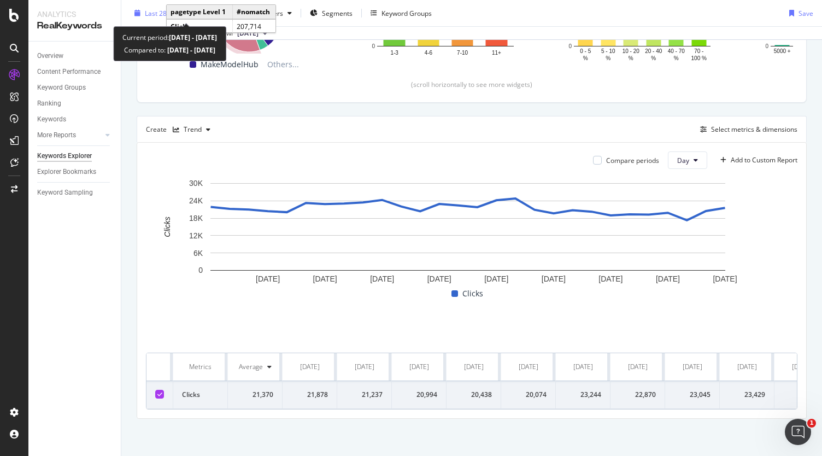
click at [149, 14] on span "Last 28 Days" at bounding box center [164, 12] width 39 height 9
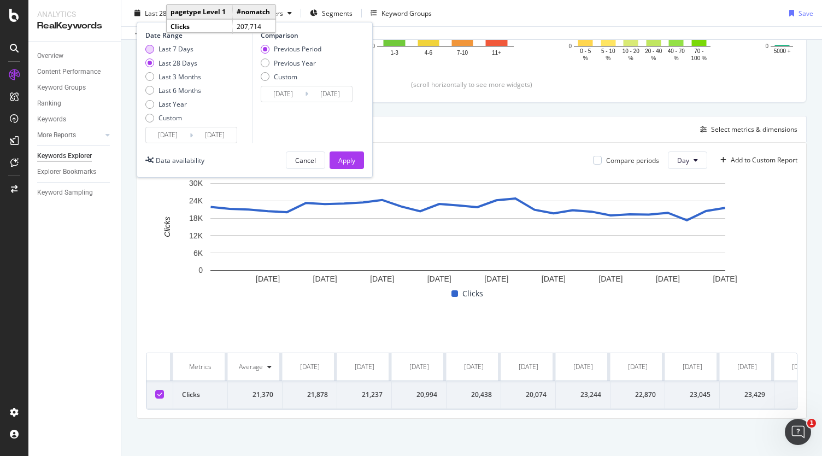
click at [152, 46] on div "Last 7 Days" at bounding box center [149, 49] width 9 height 9
type input "2025/09/02"
type input "2025/08/26"
type input "2025/09/01"
click at [352, 157] on div "Apply" at bounding box center [346, 159] width 17 height 9
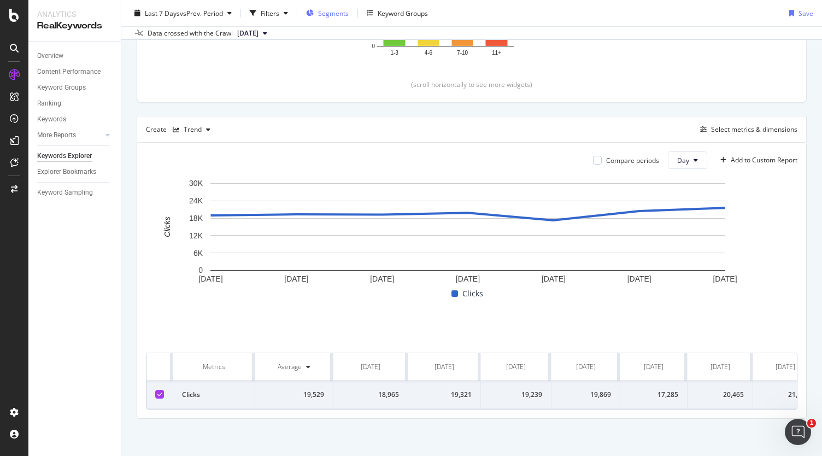
click at [335, 8] on span "Segments" at bounding box center [333, 12] width 31 height 9
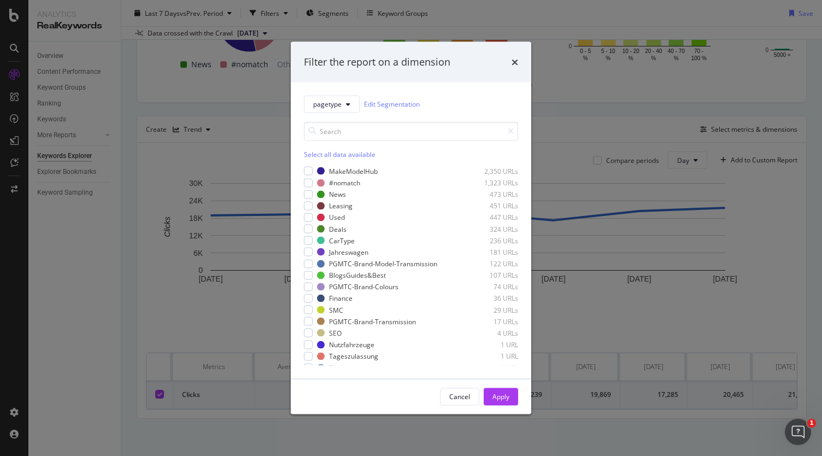
click at [543, 8] on div "Filter the report on a dimension pagetype Edit Segmentation Select all data ava…" at bounding box center [411, 228] width 822 height 456
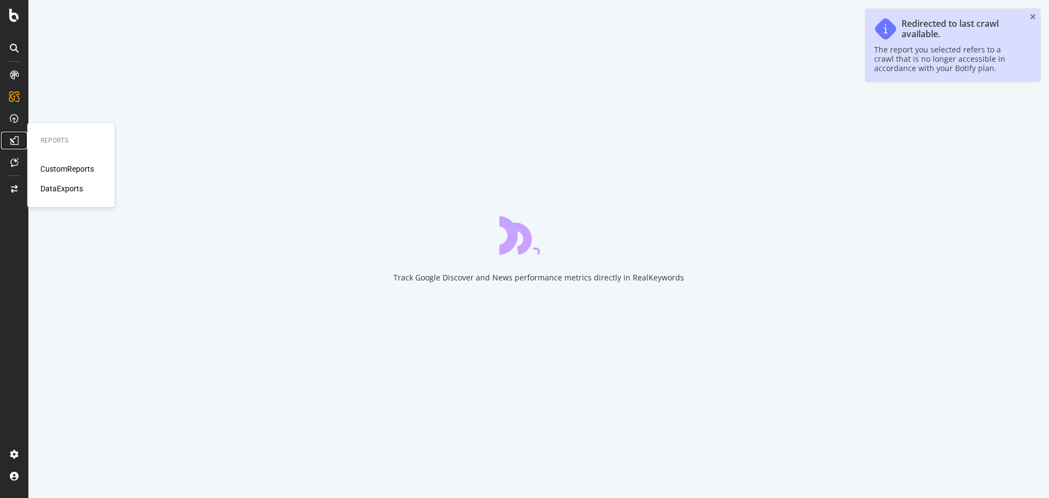
click at [13, 141] on icon at bounding box center [14, 140] width 9 height 9
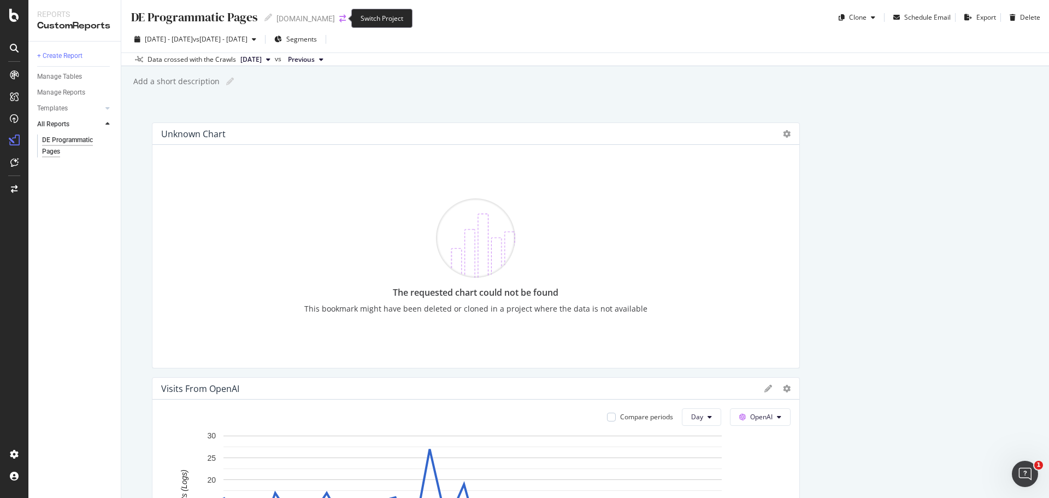
click at [339, 20] on icon "arrow-right-arrow-left" at bounding box center [342, 19] width 7 height 8
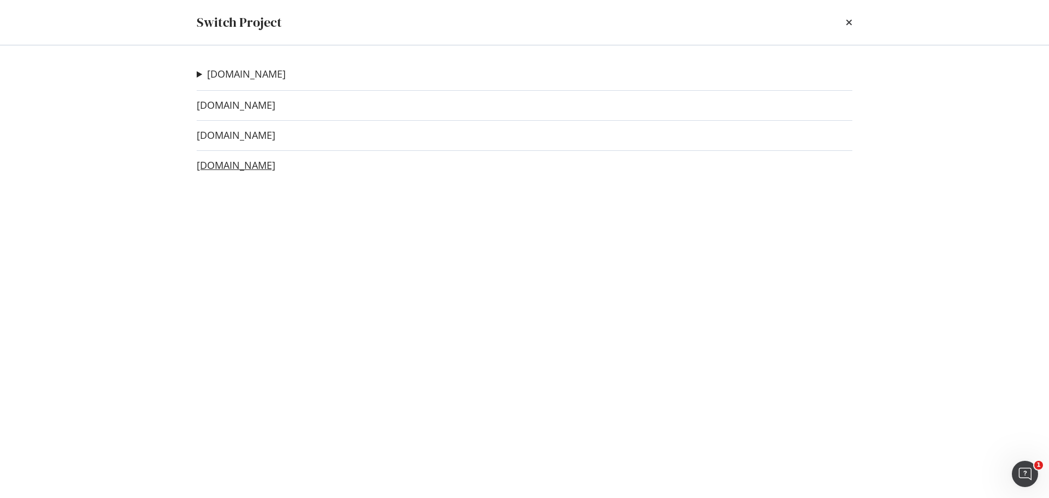
click at [271, 167] on link "[DOMAIN_NAME]" at bounding box center [236, 165] width 79 height 11
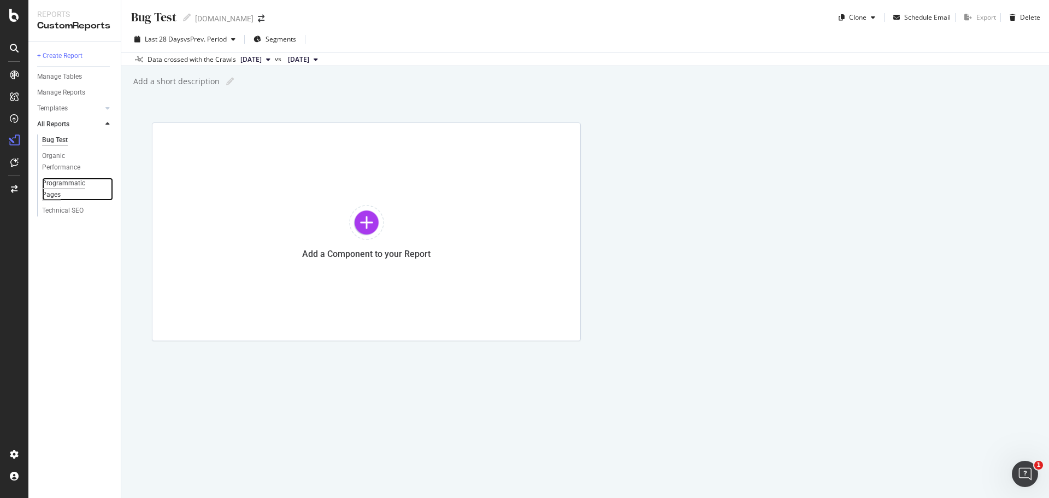
click at [61, 184] on div "Programmatic Pages" at bounding box center [72, 189] width 61 height 23
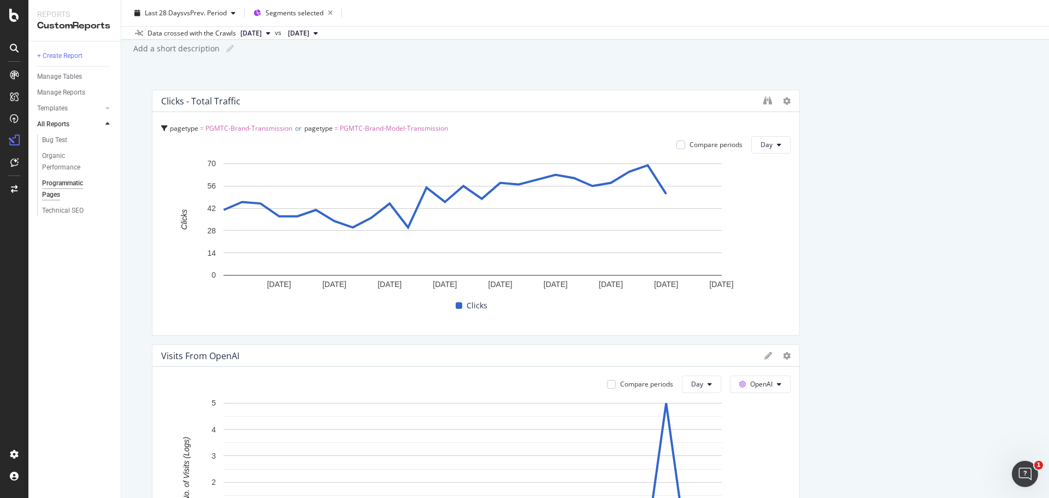
scroll to position [33, 0]
click at [763, 98] on icon "binoculars" at bounding box center [767, 100] width 9 height 9
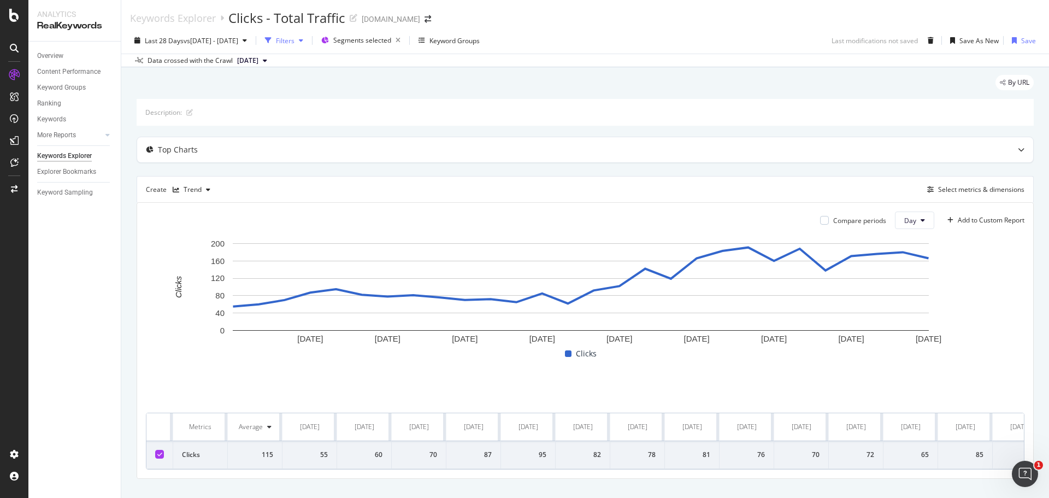
click at [303, 40] on icon "button" at bounding box center [301, 40] width 4 height 7
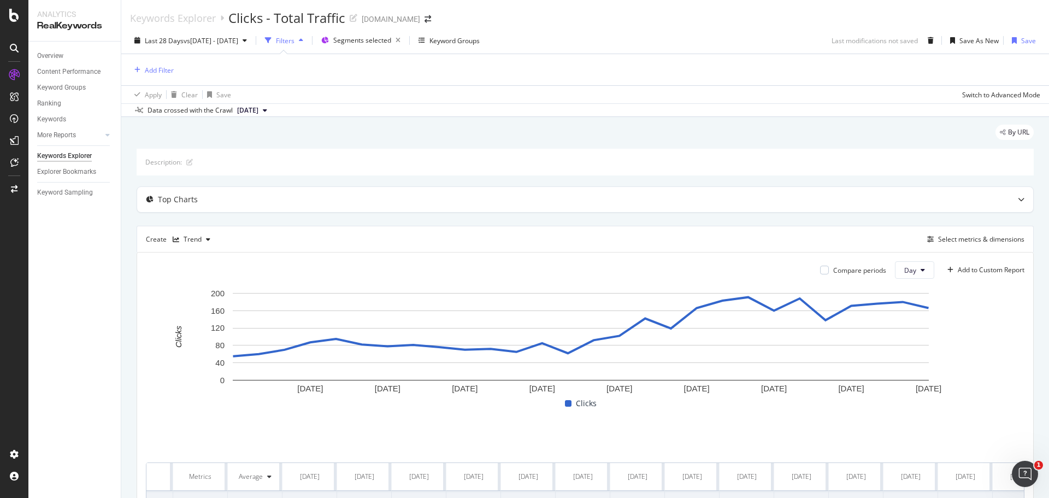
click at [303, 40] on icon "button" at bounding box center [301, 40] width 4 height 7
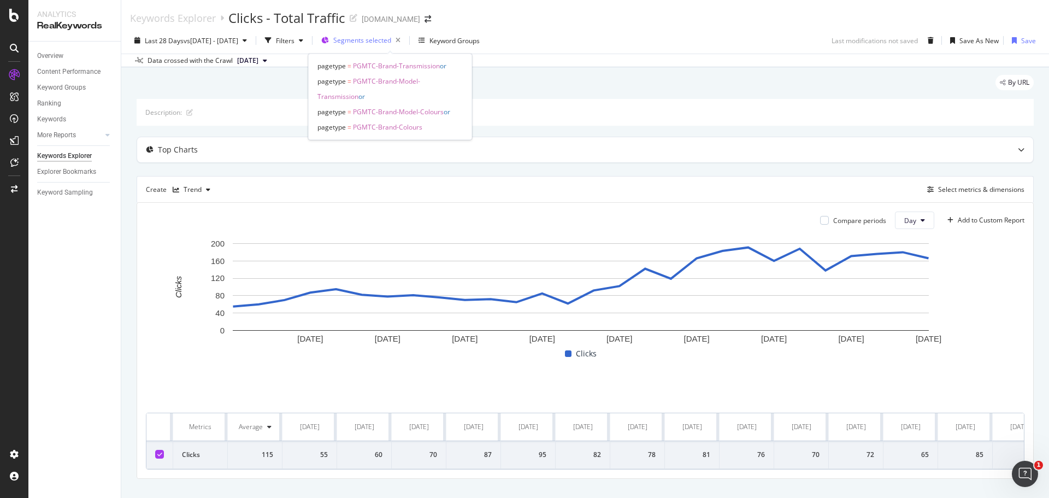
click at [391, 45] on span "Segments selected" at bounding box center [362, 40] width 58 height 9
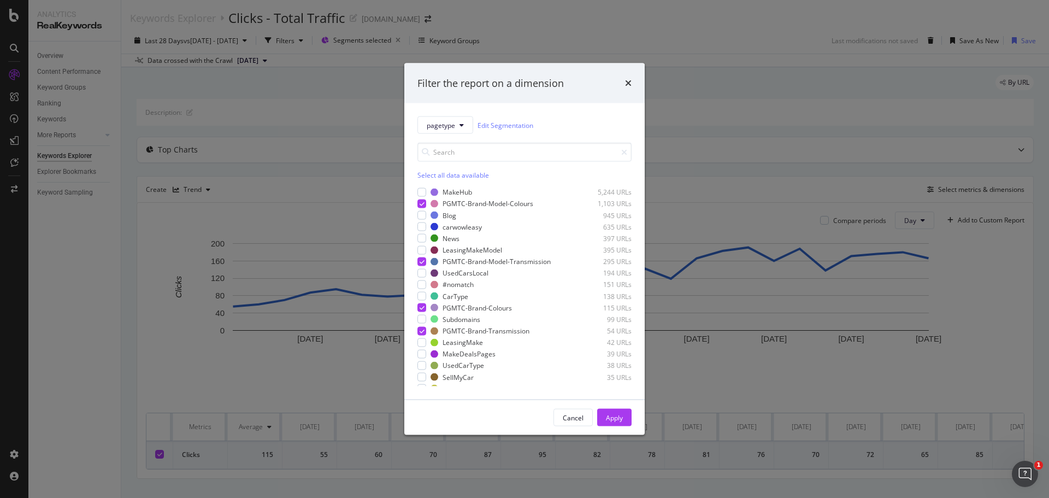
click at [369, 87] on div "Filter the report on a dimension pagetype Edit Segmentation Select all data ava…" at bounding box center [524, 249] width 1049 height 498
